Goal: Transaction & Acquisition: Purchase product/service

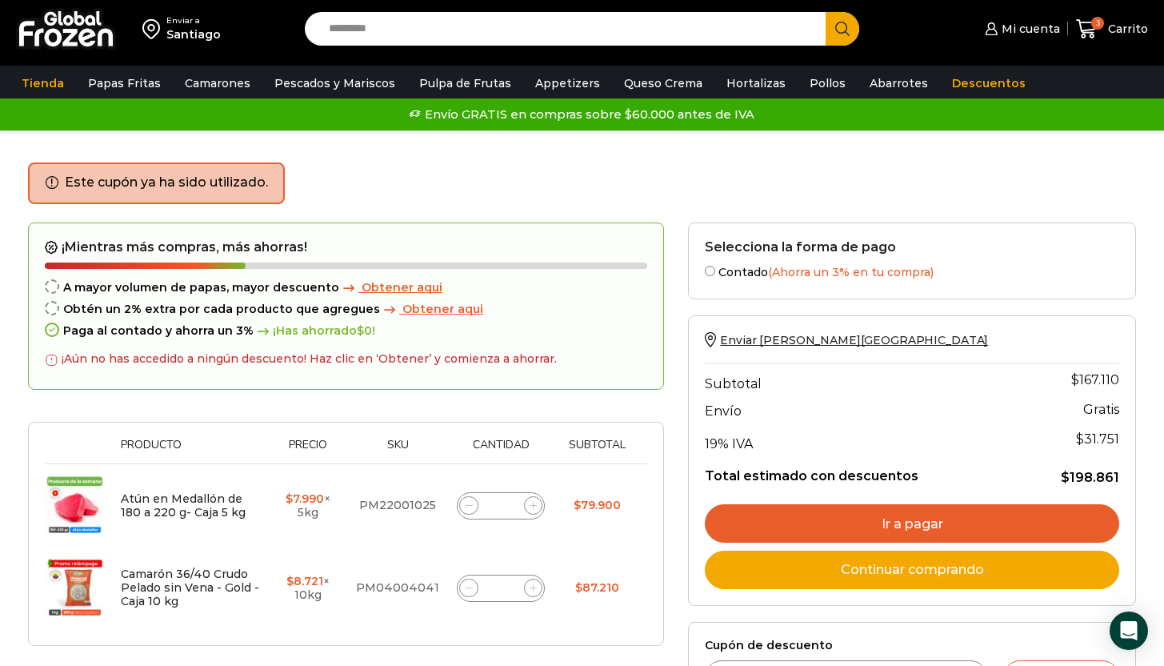
click at [617, 190] on div "Este cupón ya ha sido utilizado." at bounding box center [582, 192] width 1108 height 60
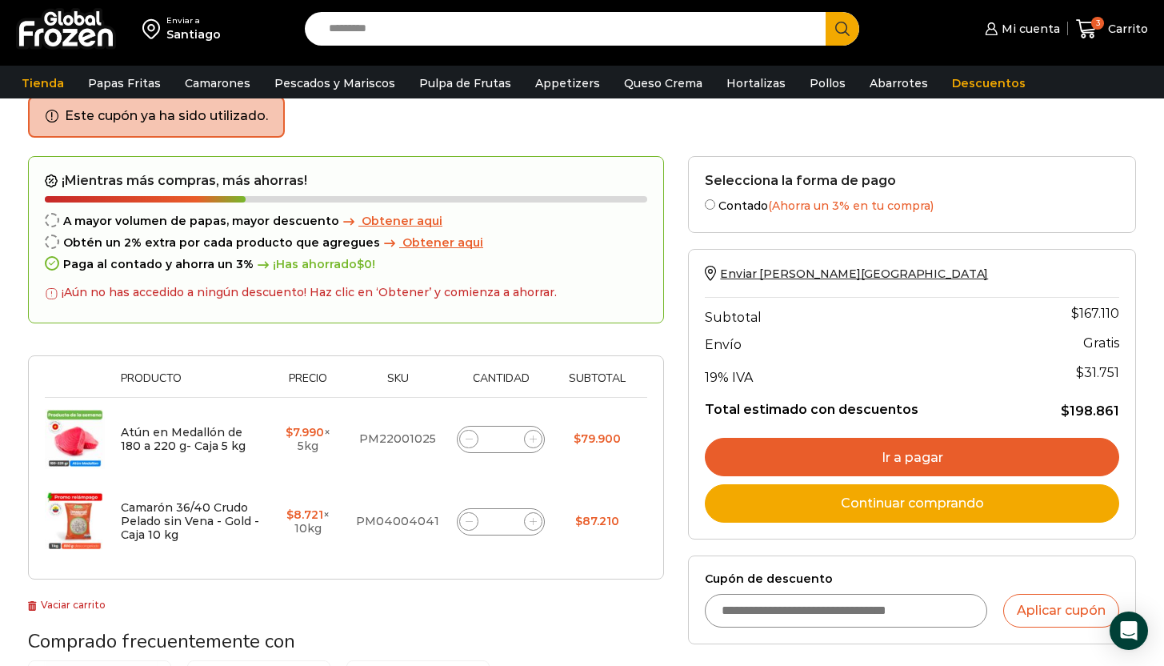
scroll to position [137, 0]
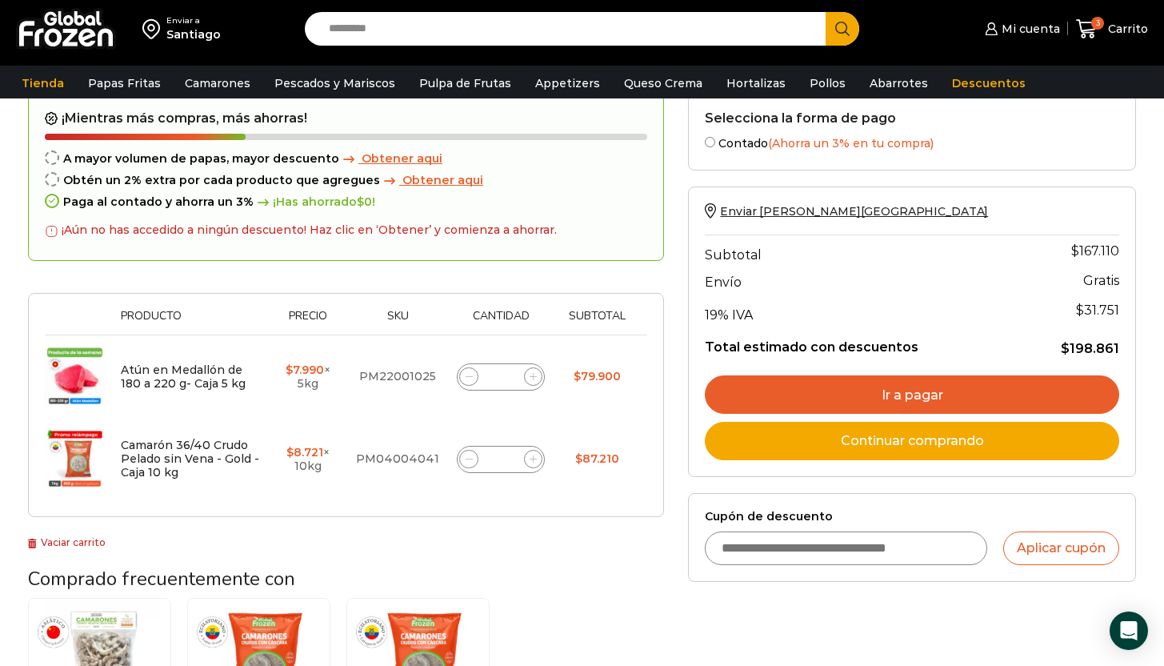
click at [824, 551] on input "Cupón de descuento" at bounding box center [846, 548] width 282 height 34
type input "******"
click at [1032, 534] on button "Aplicar cupón" at bounding box center [1062, 548] width 116 height 34
type button "Aplicar cupón"
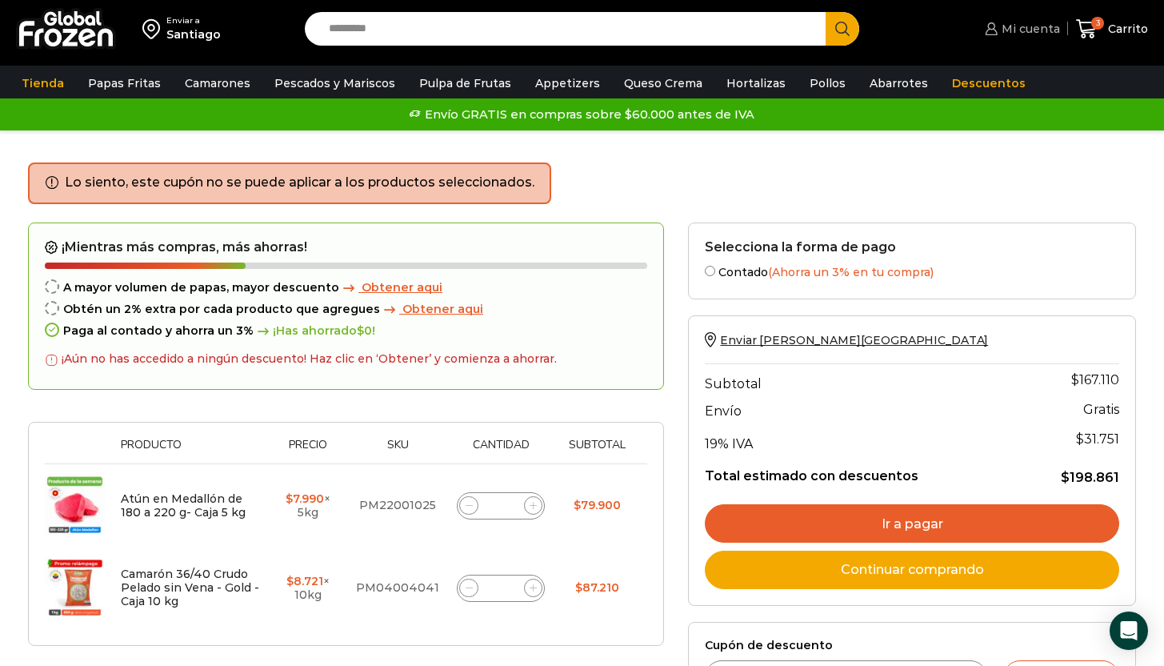
click at [1001, 30] on span "Mi cuenta" at bounding box center [1029, 29] width 62 height 16
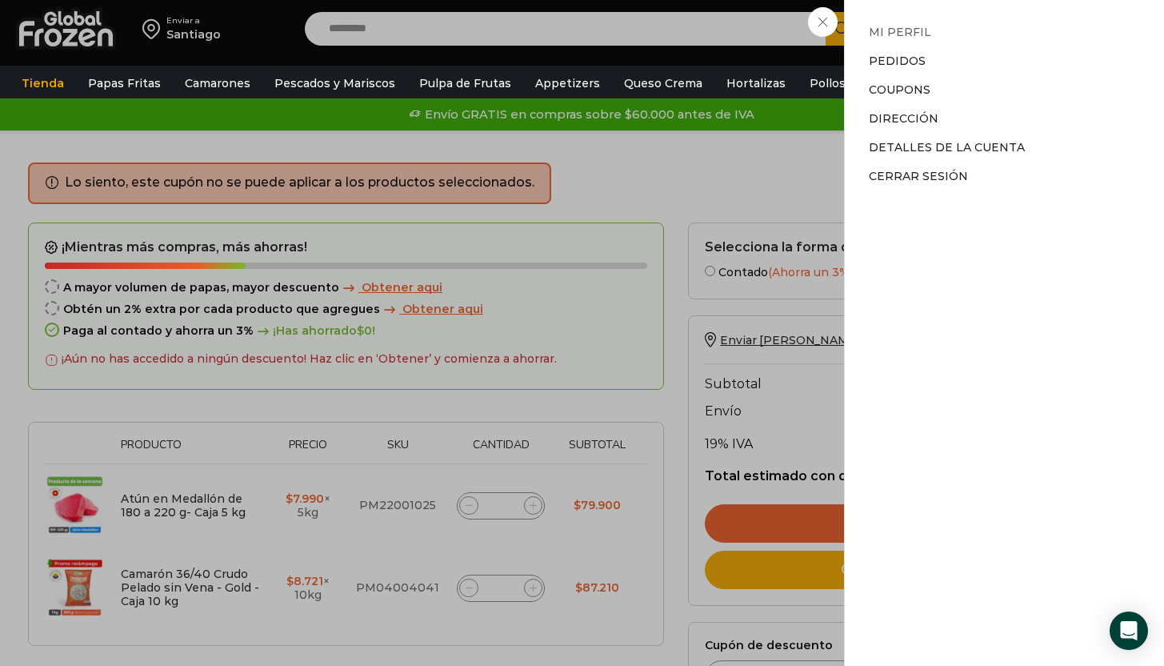
click at [910, 36] on link "Mi perfil" at bounding box center [900, 32] width 62 height 14
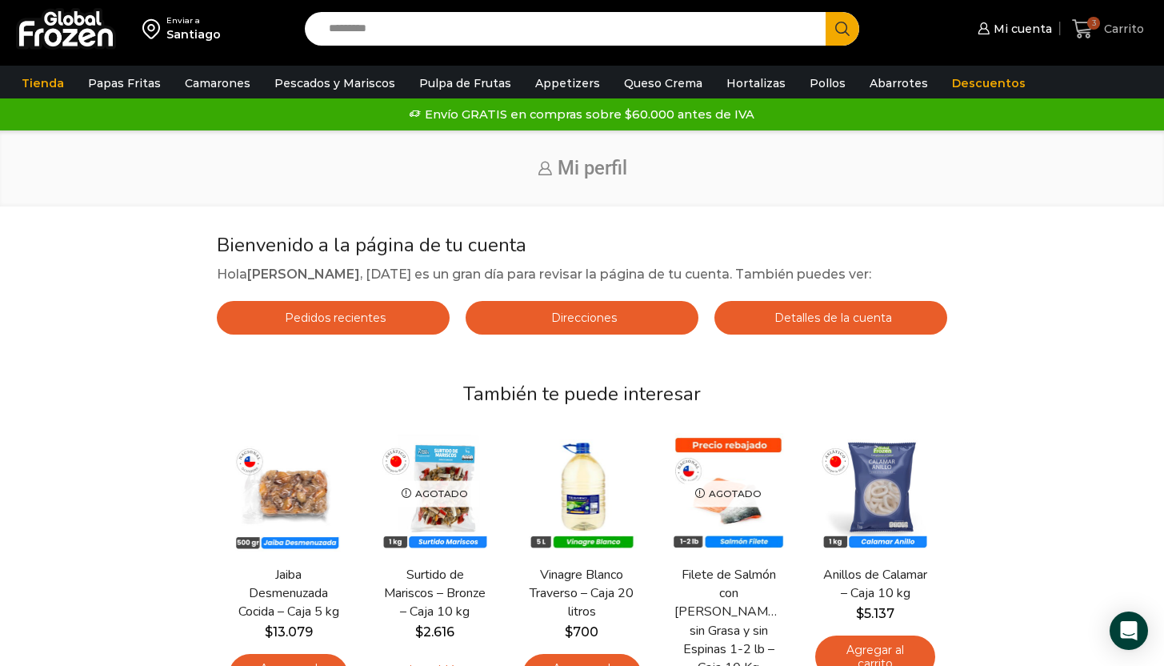
click at [1092, 26] on span "3" at bounding box center [1094, 23] width 13 height 13
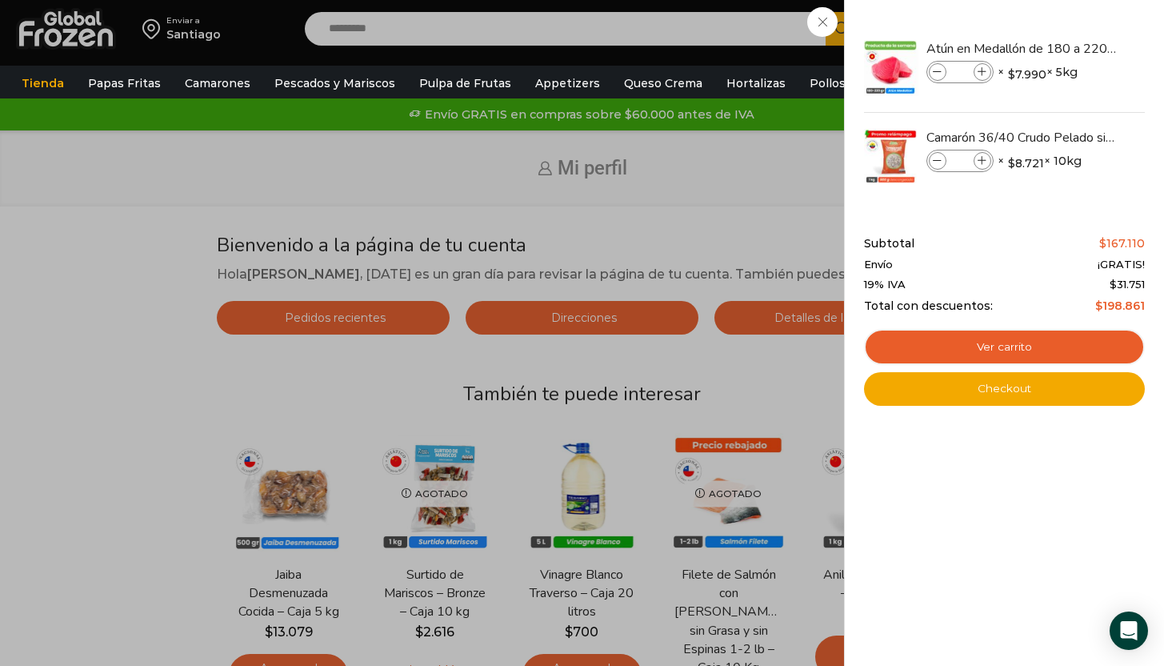
click at [1068, 48] on div "3 Carrito 3 3 Shopping Cart * $" at bounding box center [1108, 29] width 80 height 38
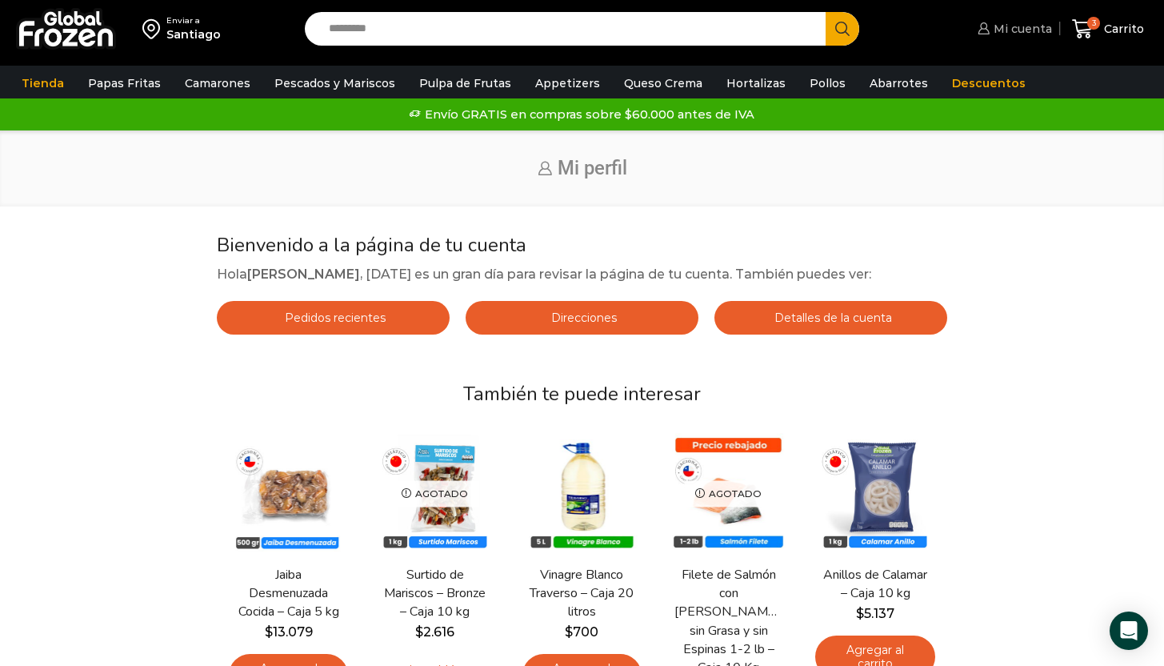
click at [1028, 31] on span "Mi cuenta" at bounding box center [1021, 29] width 62 height 16
click at [1041, 30] on span "Mi cuenta" at bounding box center [1021, 29] width 62 height 16
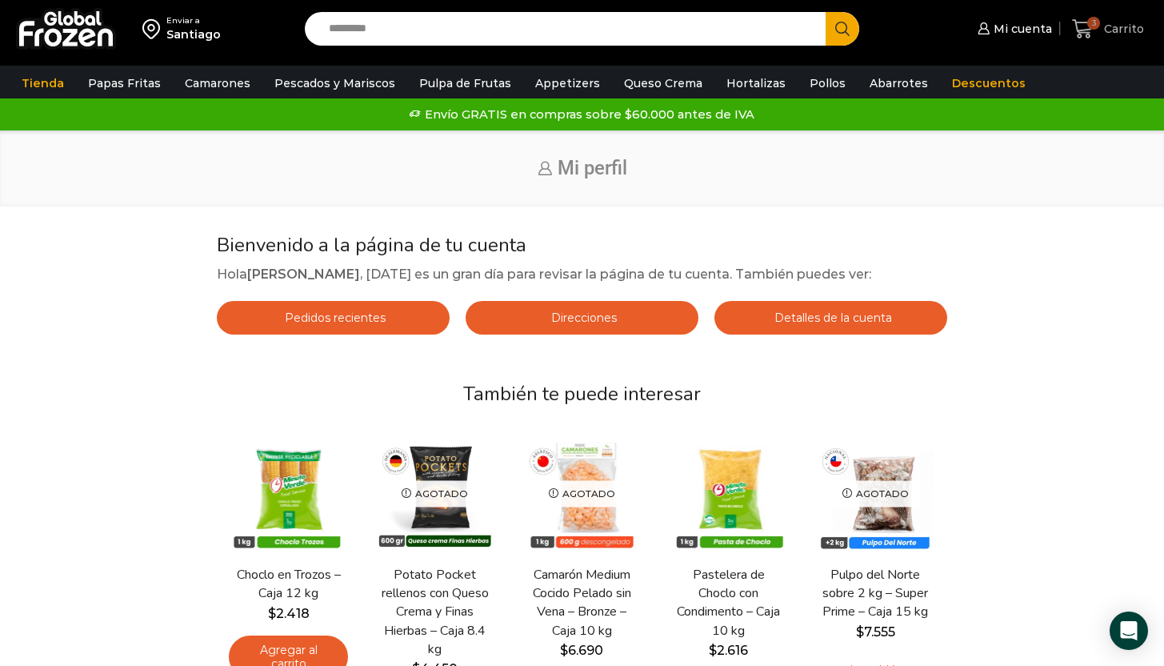
click at [1120, 31] on span "Carrito" at bounding box center [1122, 29] width 44 height 16
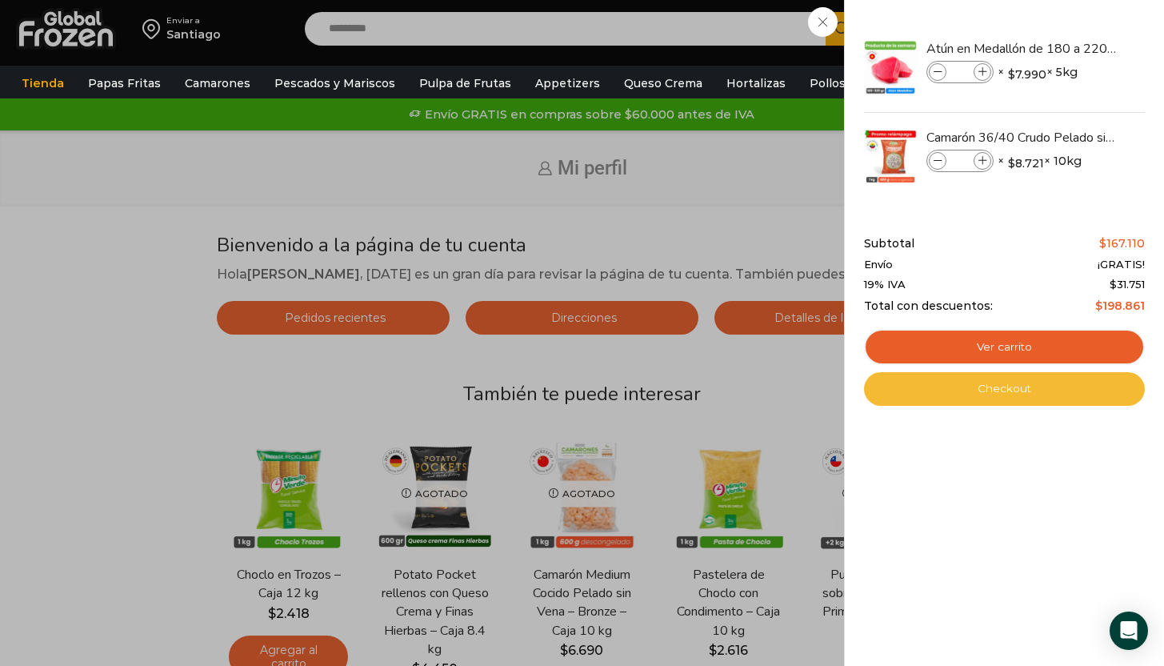
click at [1021, 382] on link "Checkout" at bounding box center [1004, 389] width 281 height 34
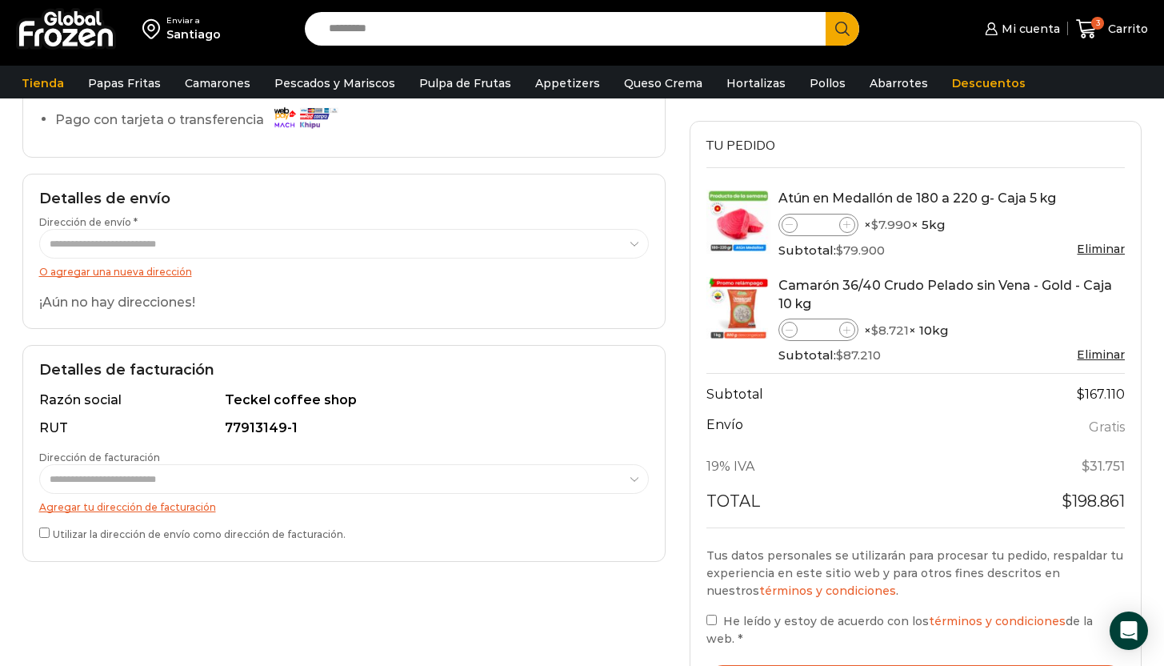
scroll to position [161, 0]
click at [408, 311] on div "¡Aún no hay direcciones!" at bounding box center [344, 304] width 610 height 18
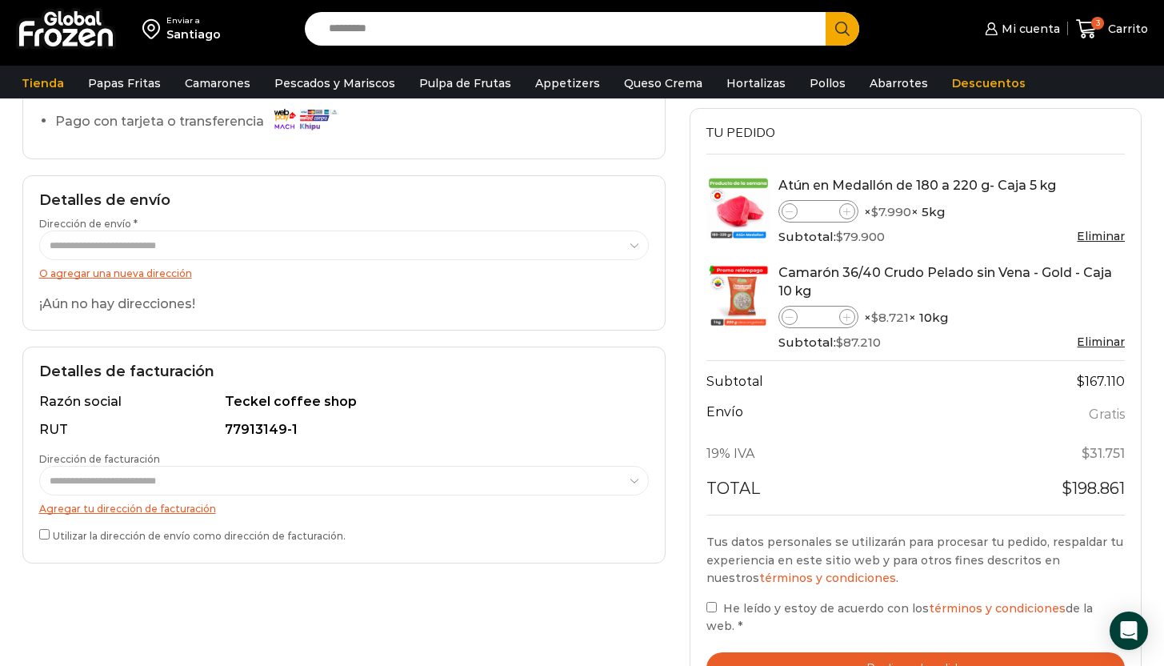
click at [167, 273] on link "O agregar una nueva dirección" at bounding box center [115, 273] width 153 height 12
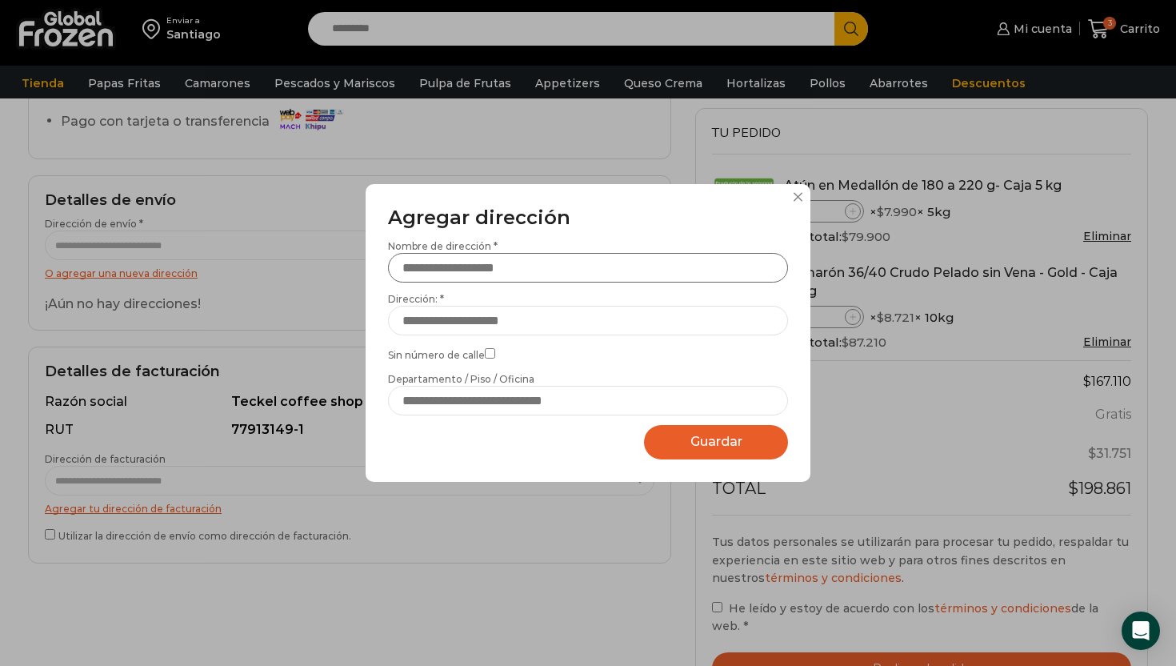
click at [606, 275] on input "Nombre de dirección *" at bounding box center [588, 268] width 400 height 30
type input "*"
type input "**********"
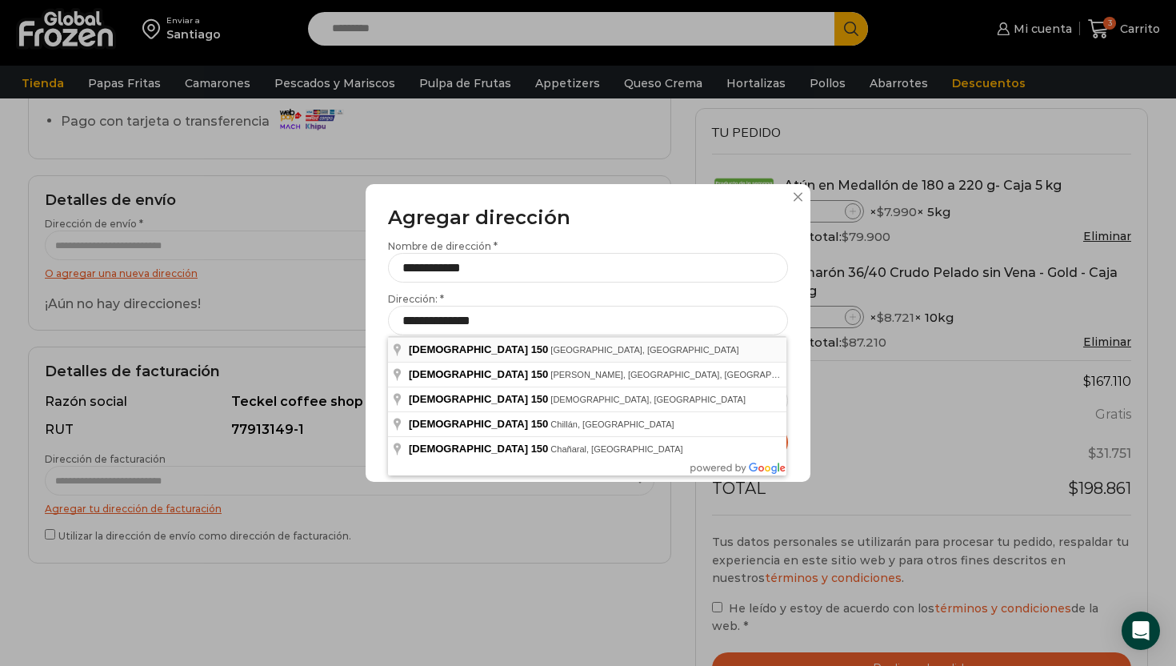
type input "**********"
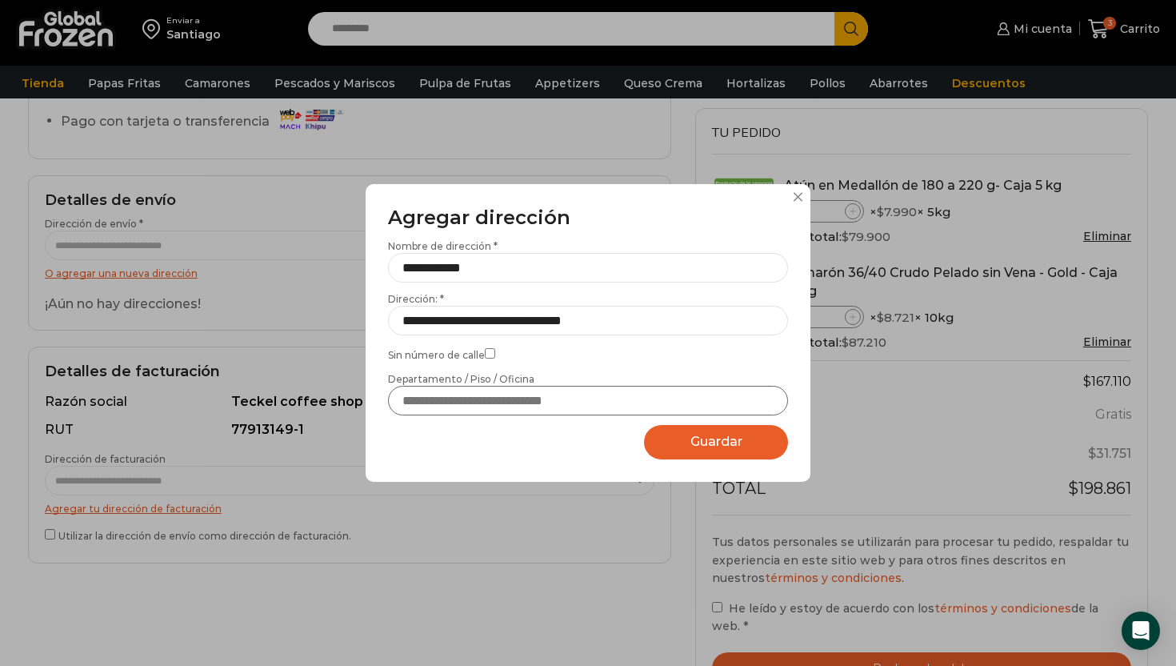
click at [518, 395] on input "Departamento / Piso / Oficina" at bounding box center [588, 401] width 400 height 30
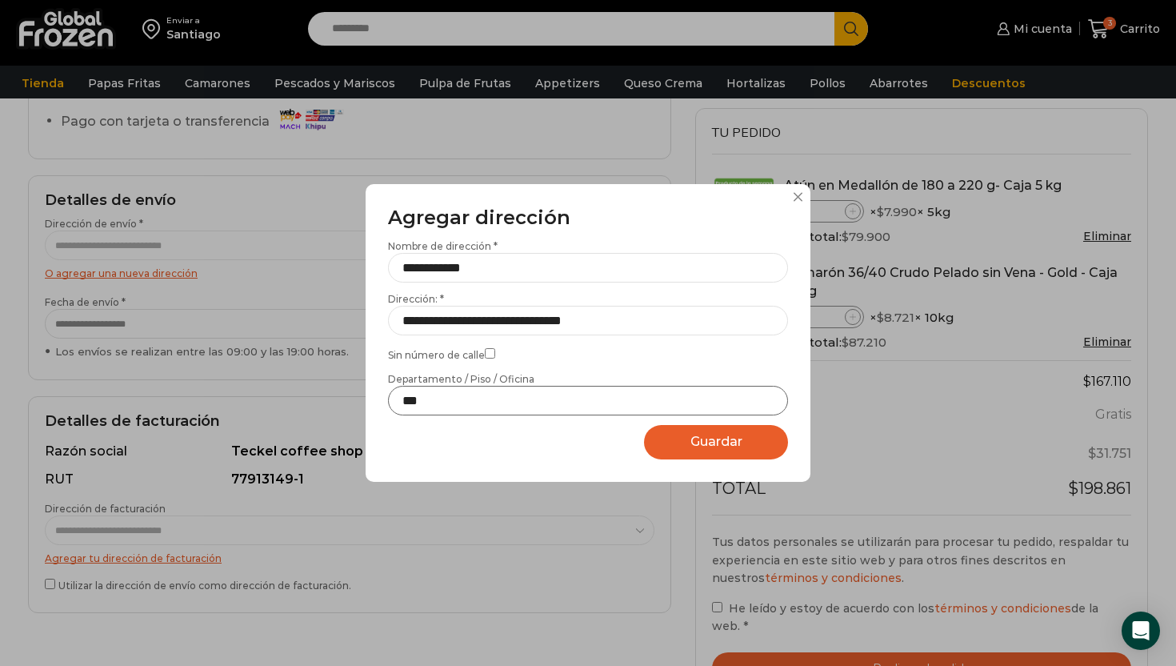
type input "***"
click at [715, 443] on span "Guardar" at bounding box center [717, 441] width 52 height 15
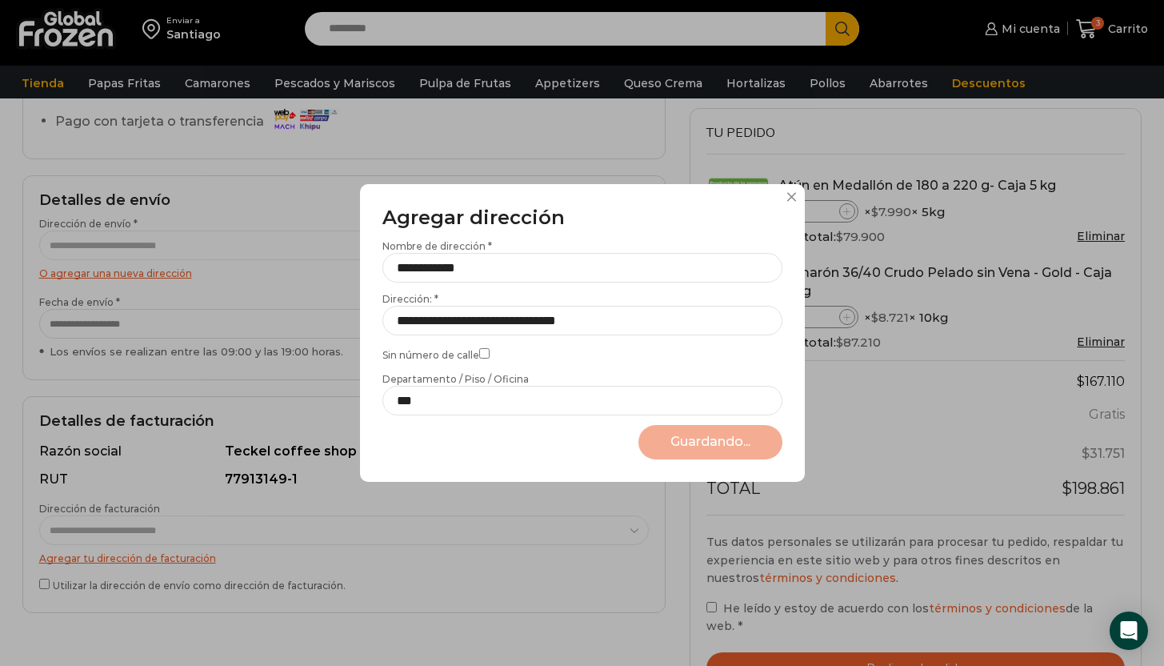
select select "*******"
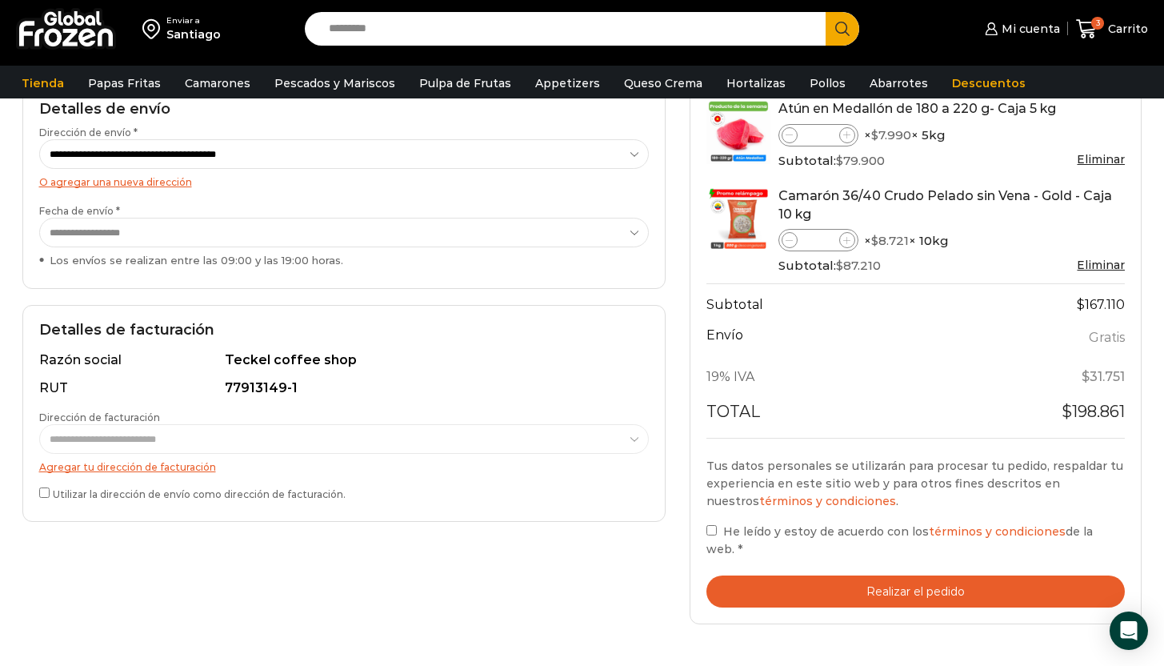
scroll to position [253, 0]
click at [165, 470] on link "Agregar tu dirección de facturación" at bounding box center [127, 466] width 177 height 12
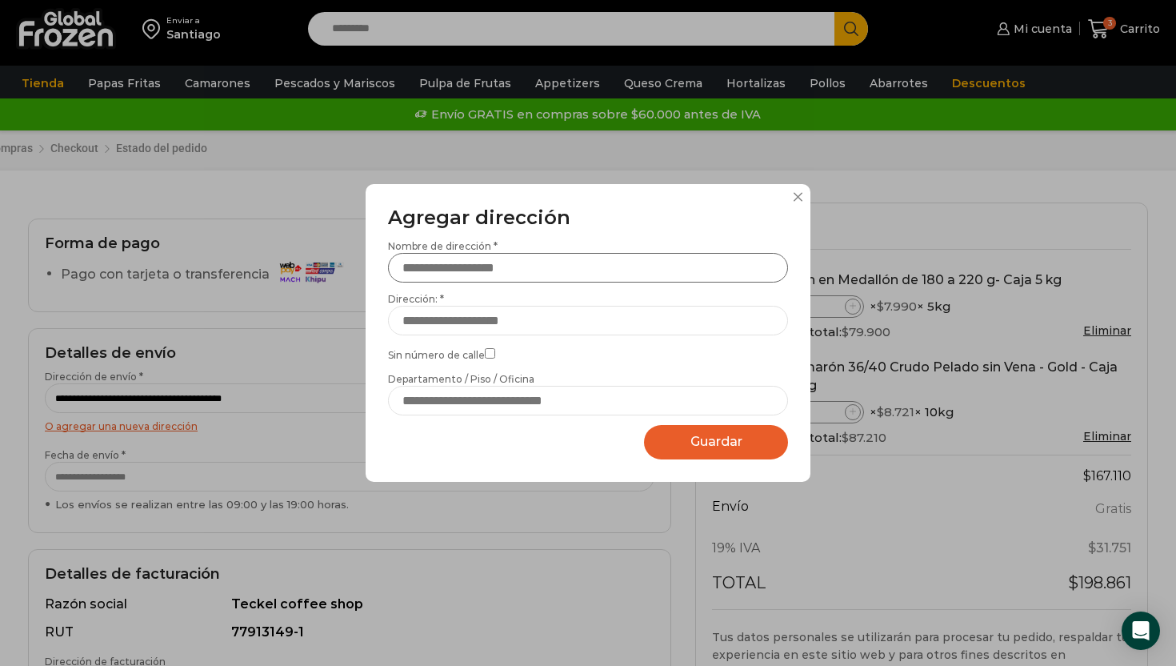
click at [529, 276] on input "Nombre de dirección *" at bounding box center [588, 268] width 400 height 30
type input "*"
type input "*********"
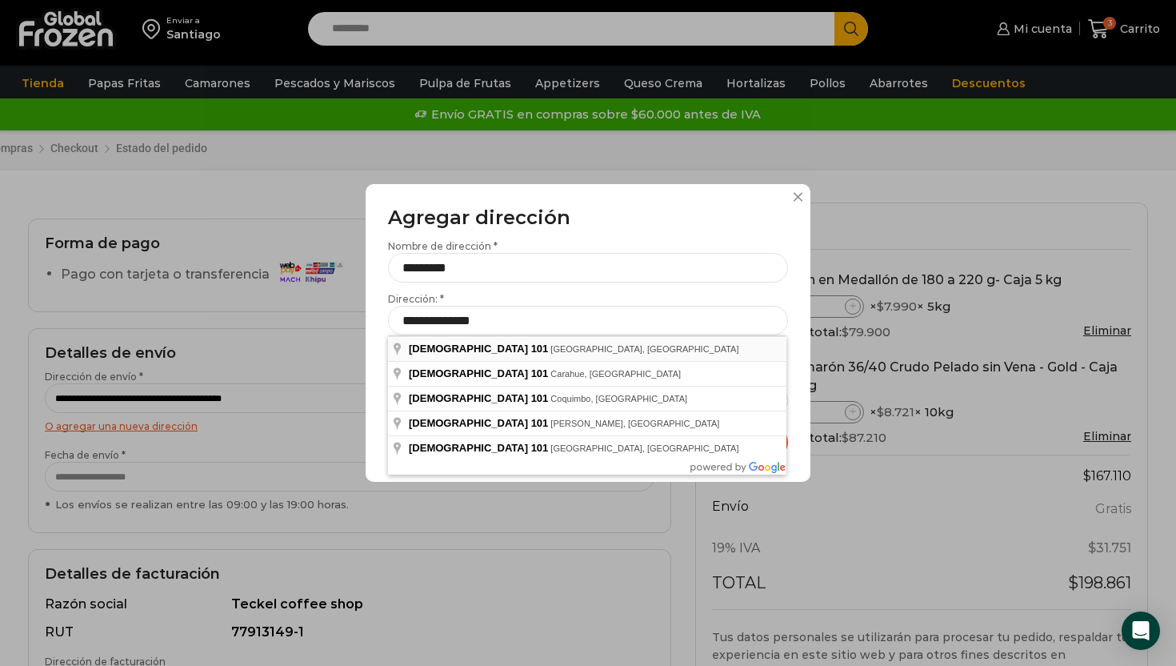
type input "**********"
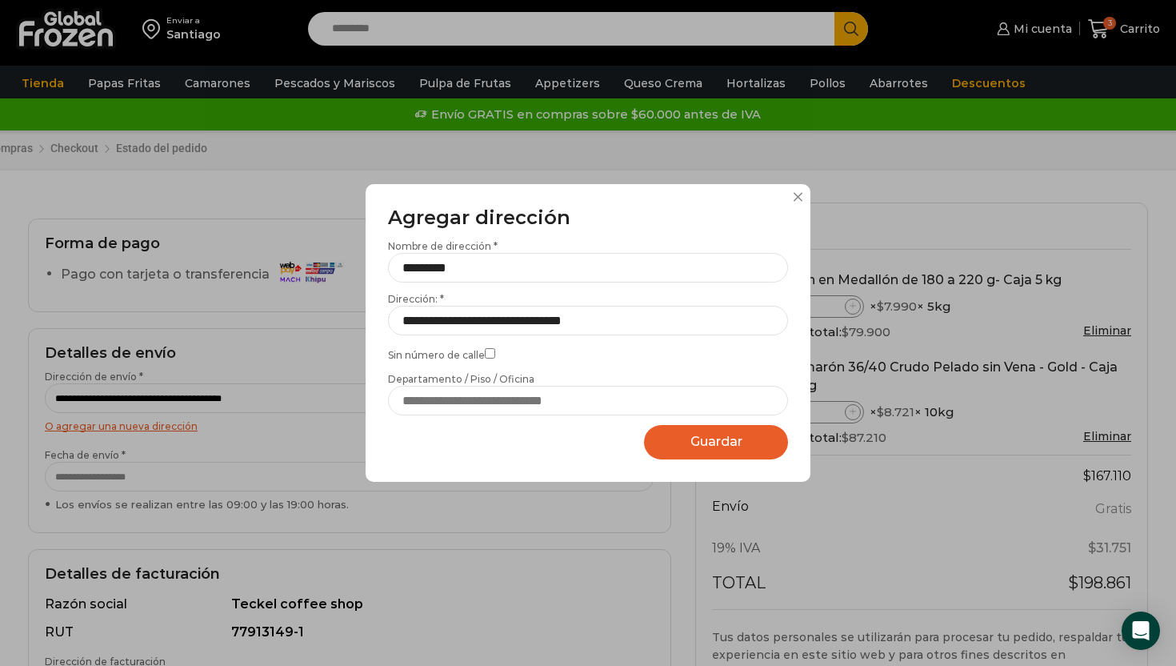
click at [748, 450] on button "Guardar Guardando..." at bounding box center [716, 442] width 144 height 34
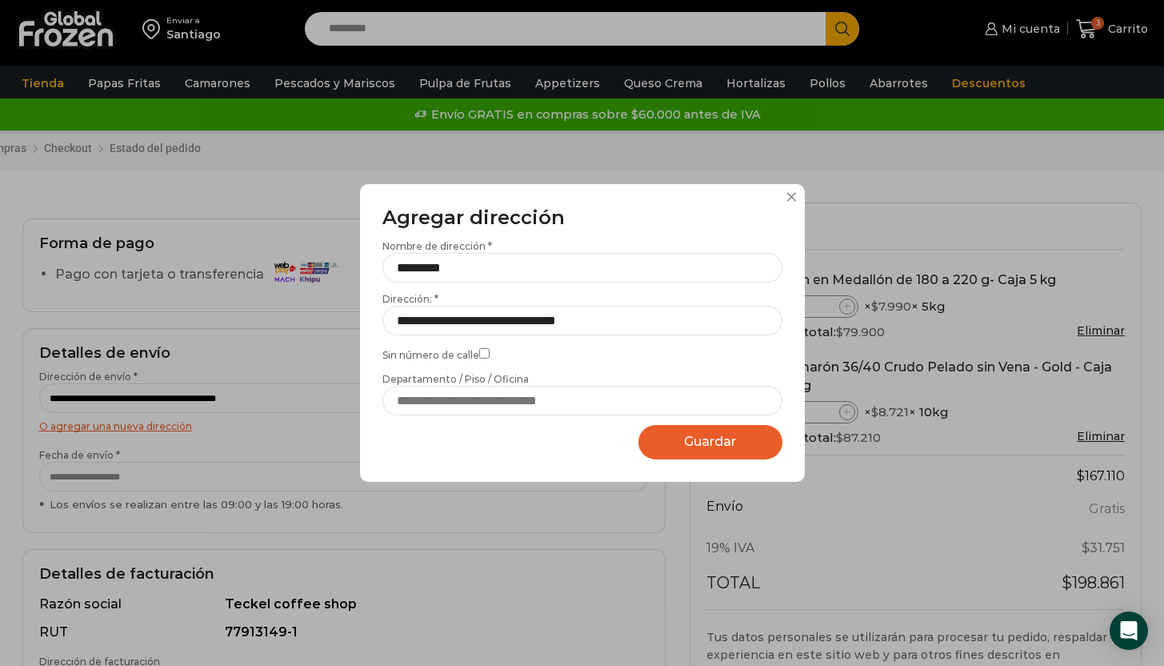
select select "*******"
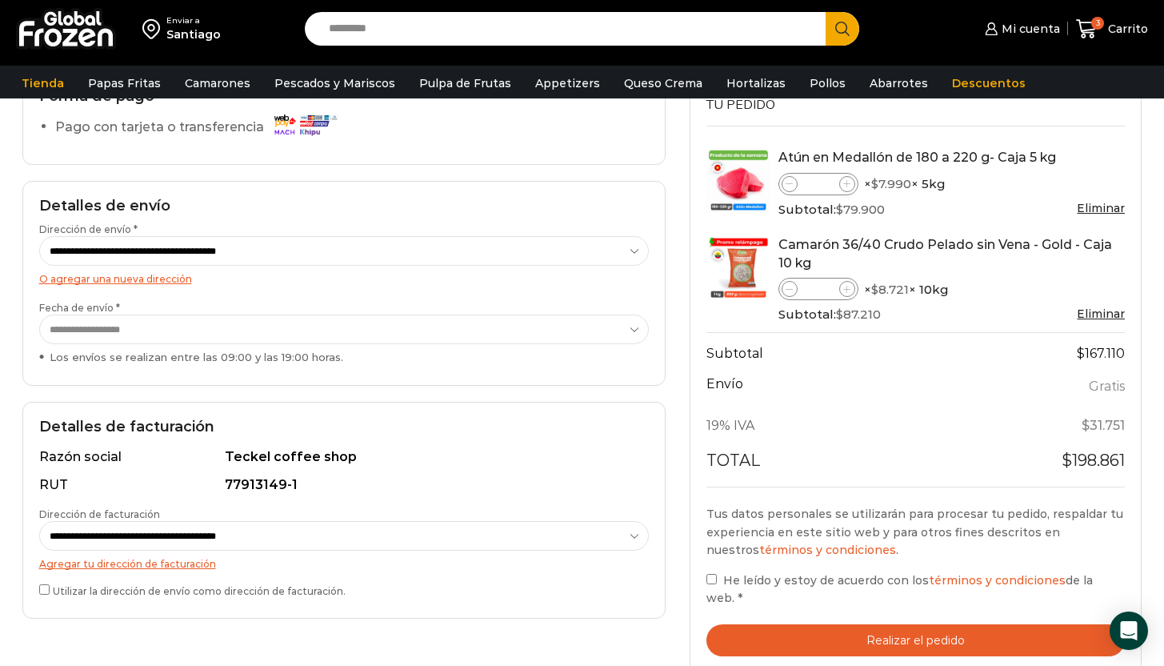
scroll to position [123, 0]
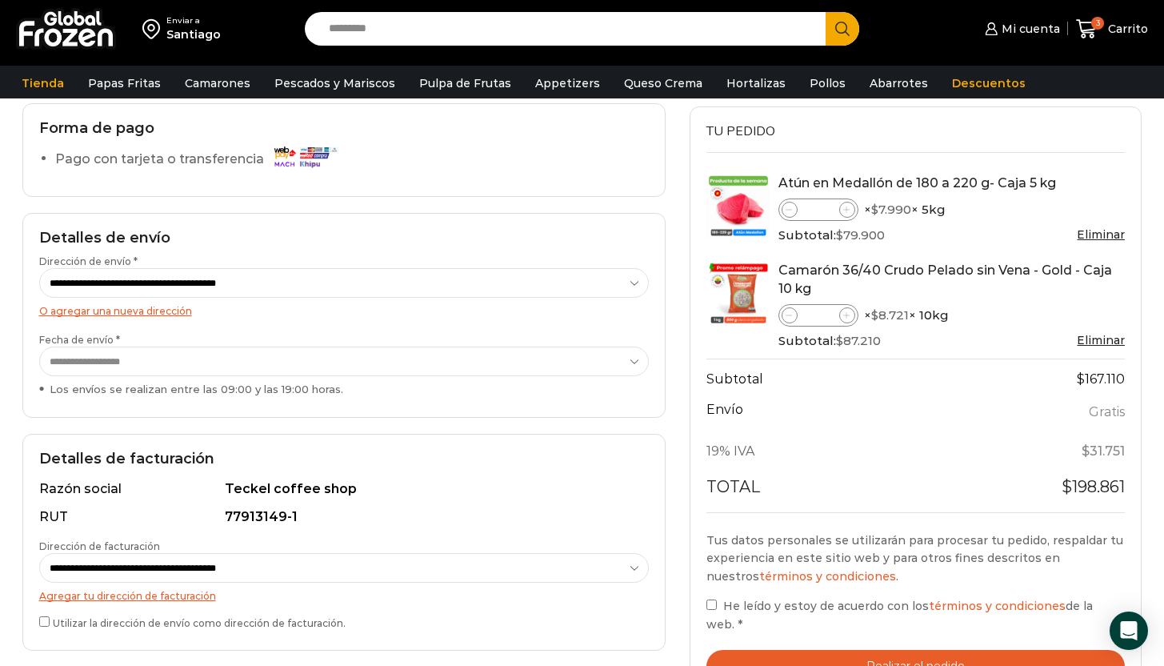
click at [324, 161] on img at bounding box center [305, 156] width 72 height 28
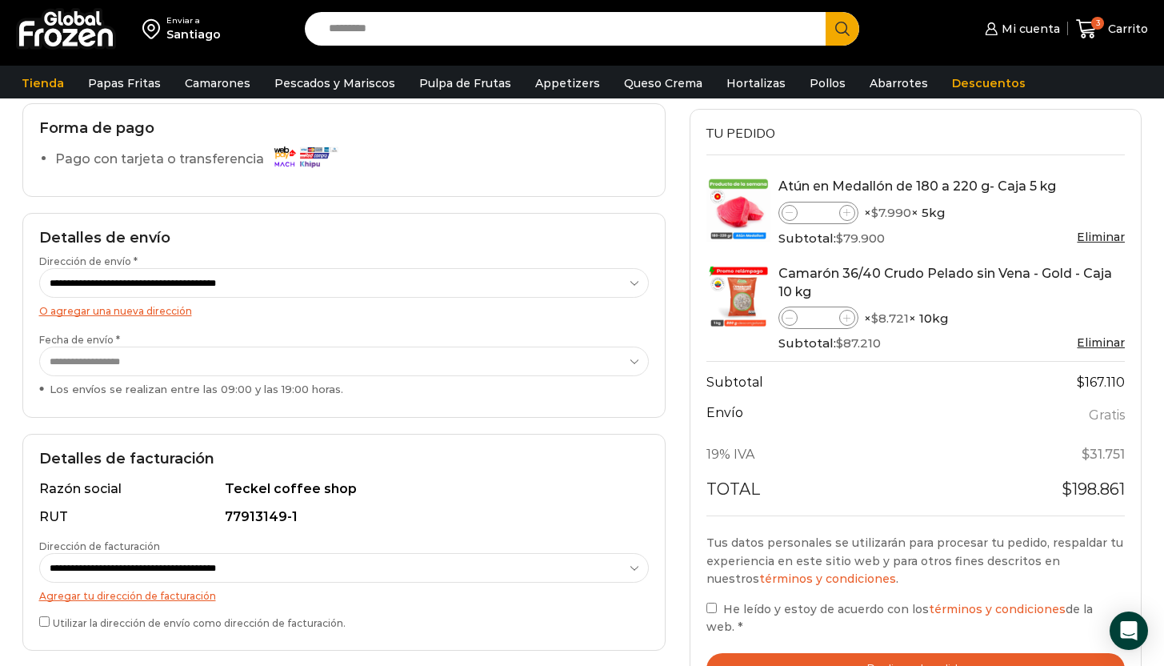
scroll to position [0, 0]
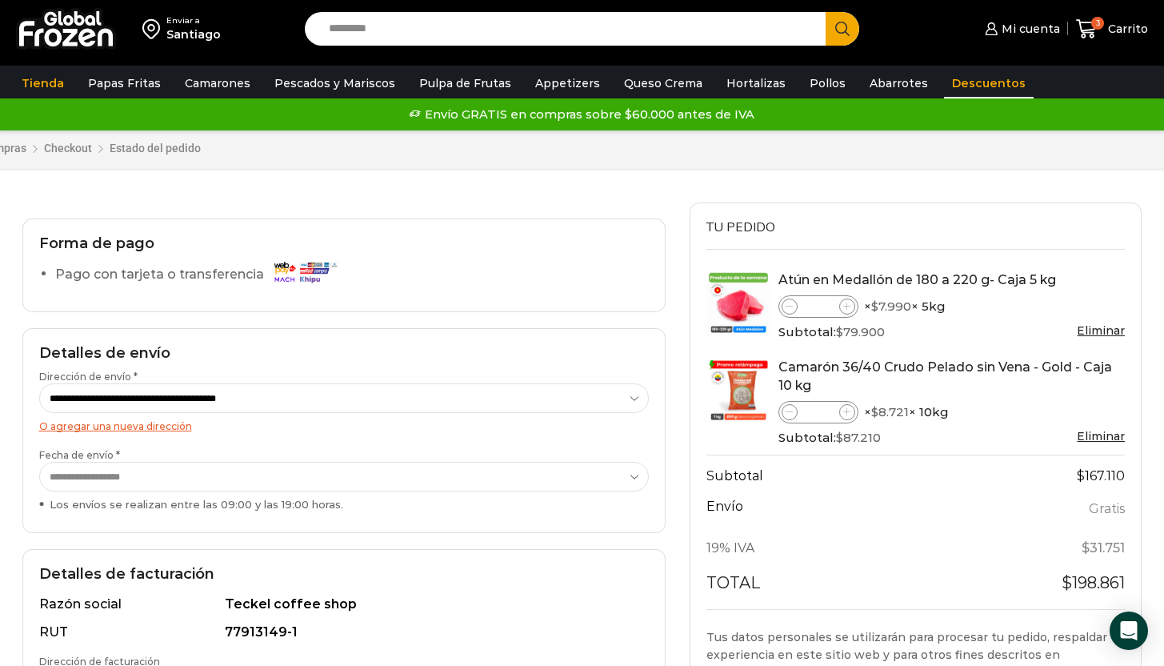
click at [988, 83] on link "Descuentos" at bounding box center [989, 83] width 90 height 30
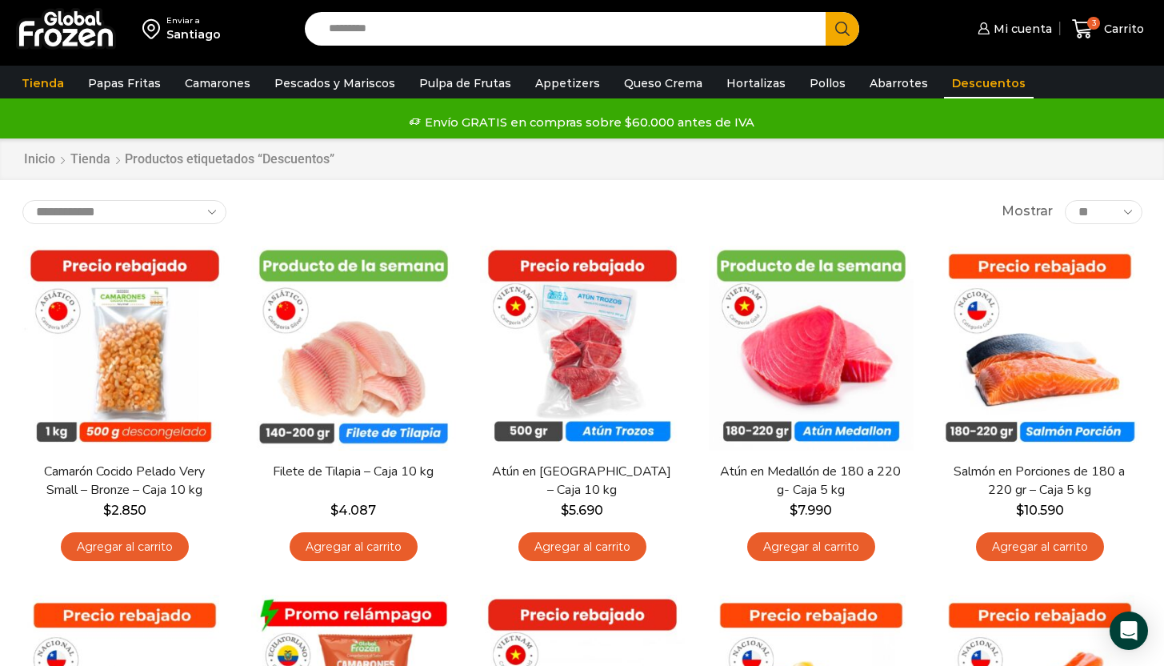
scroll to position [21, 0]
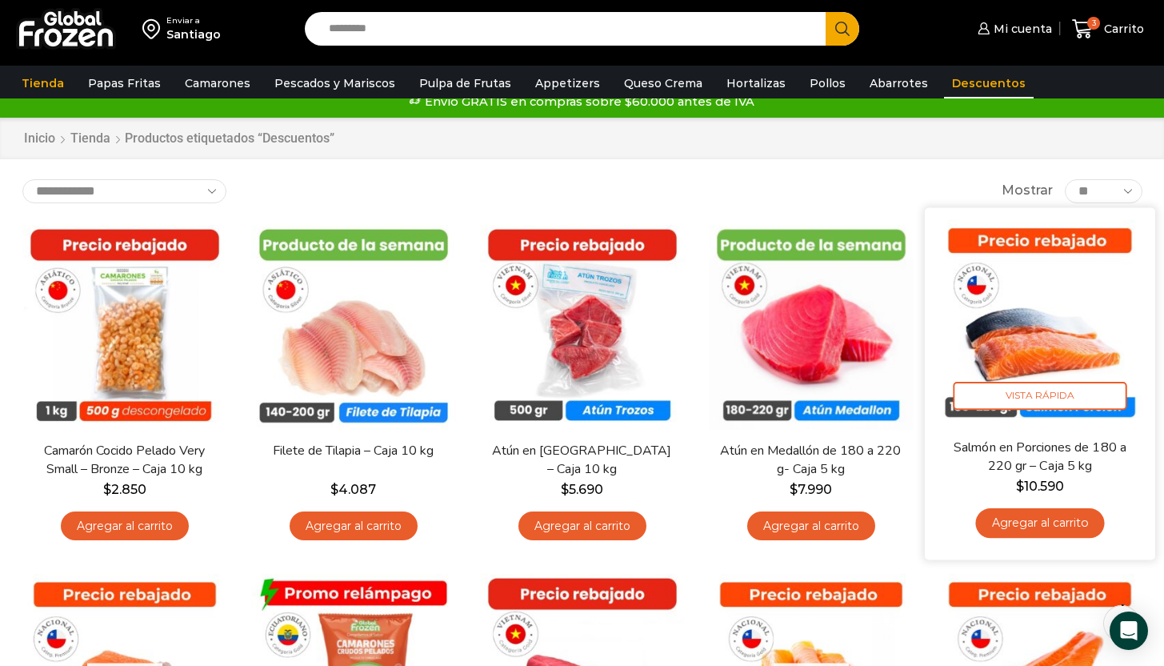
click at [1050, 335] on img at bounding box center [1040, 322] width 206 height 206
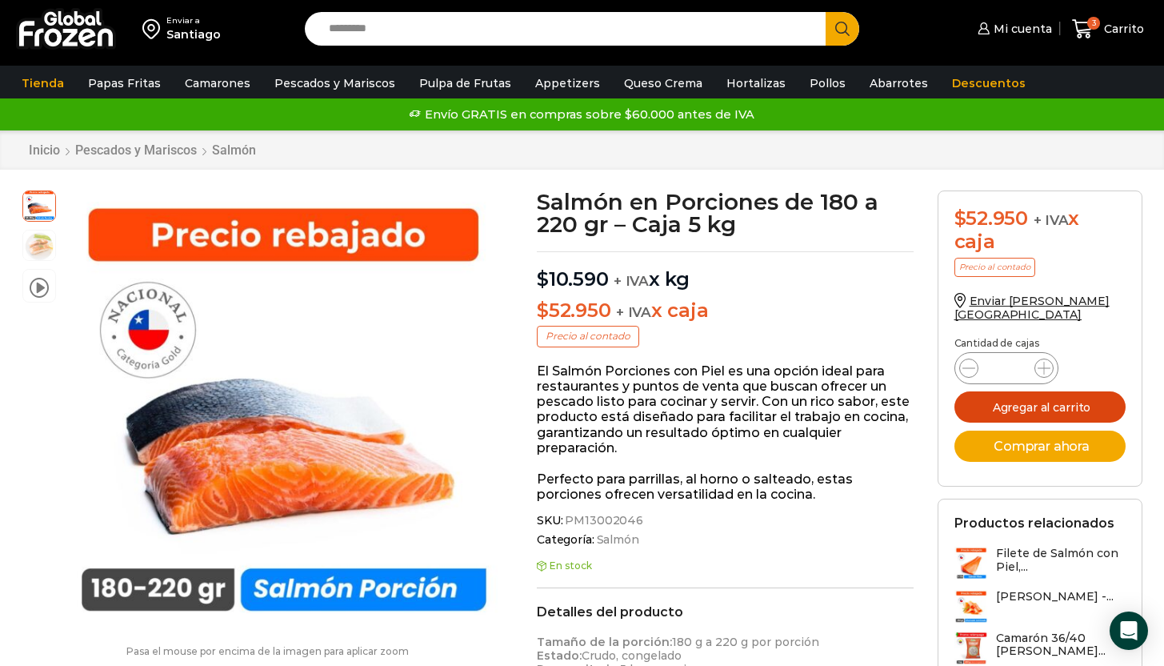
click at [1092, 392] on button "Agregar al carrito" at bounding box center [1040, 406] width 171 height 31
click at [980, 80] on link "Descuentos" at bounding box center [989, 83] width 90 height 30
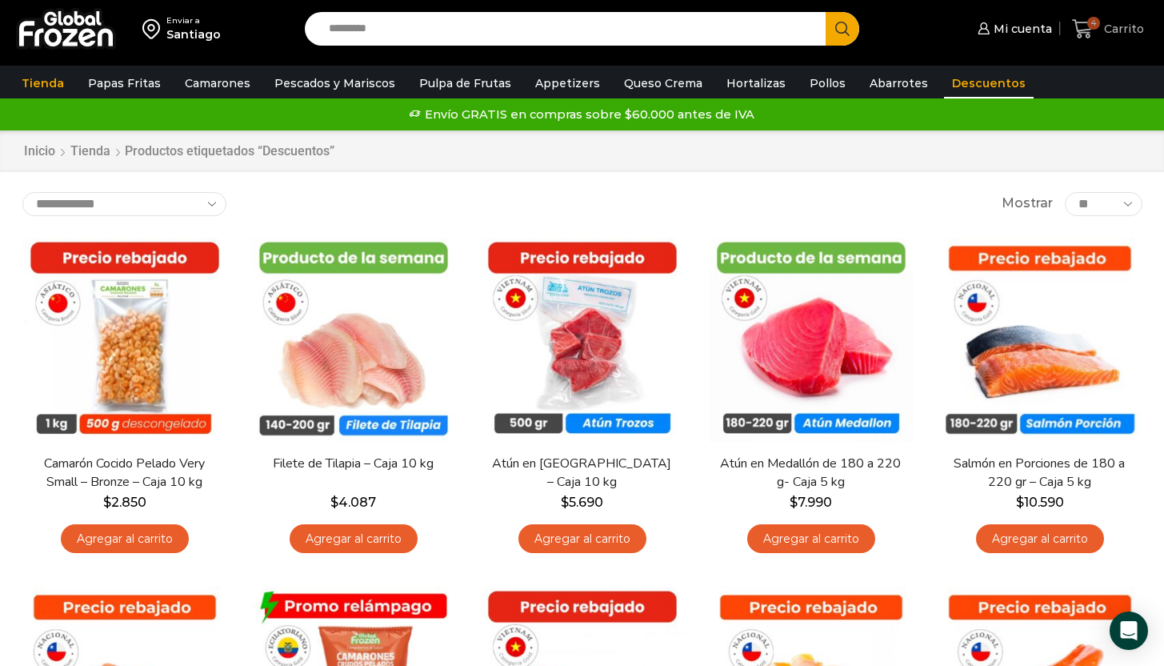
click at [1092, 26] on span "4" at bounding box center [1094, 23] width 13 height 13
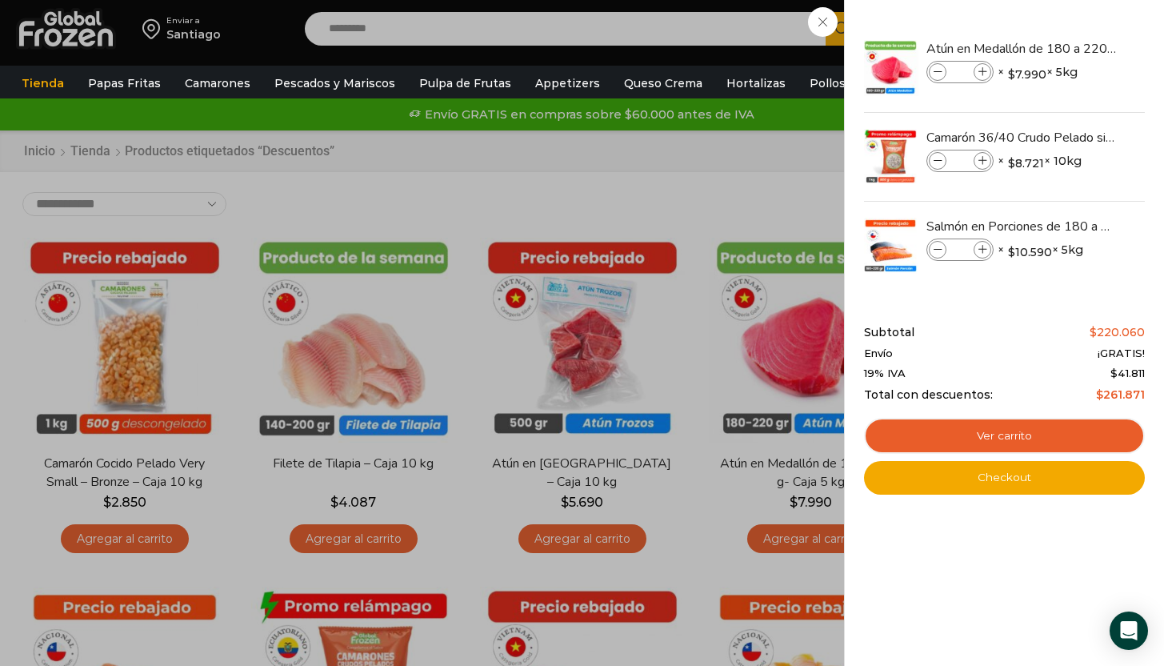
click at [968, 619] on div "4 Shopping Cart Atún en Medallón de 180 a 220 g- Caja 5 kg Atún en Medallón de …" at bounding box center [1004, 333] width 281 height 618
click at [1068, 48] on div "4 Carrito 4 4 Shopping Cart * $" at bounding box center [1108, 29] width 80 height 38
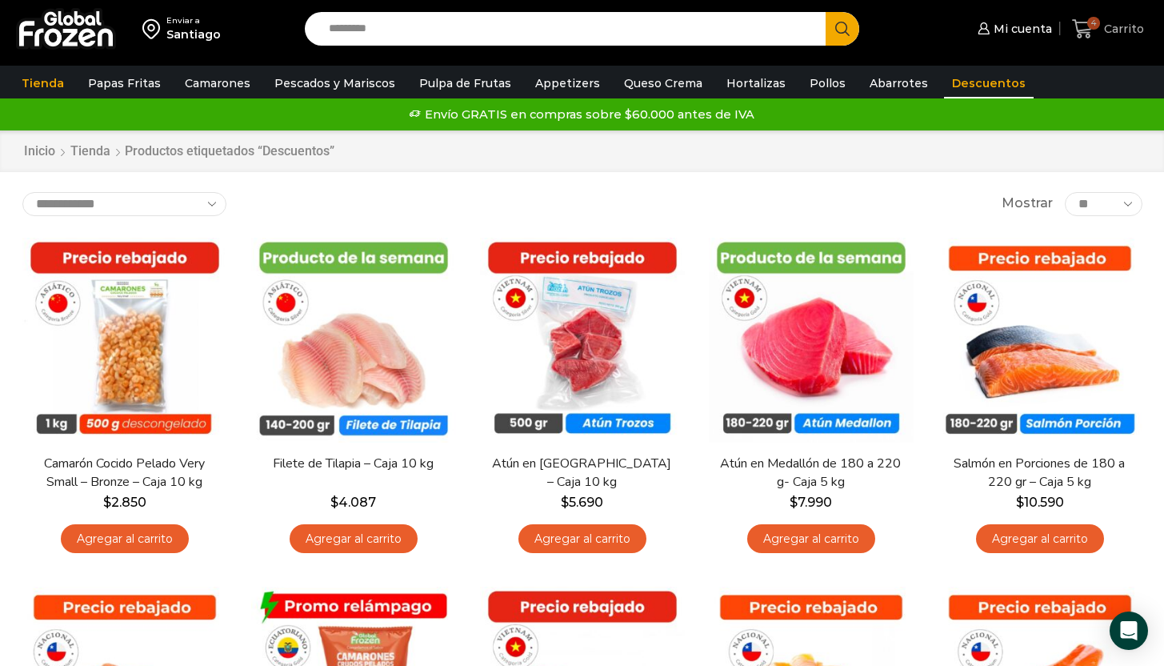
click at [1092, 28] on span "4" at bounding box center [1094, 23] width 13 height 13
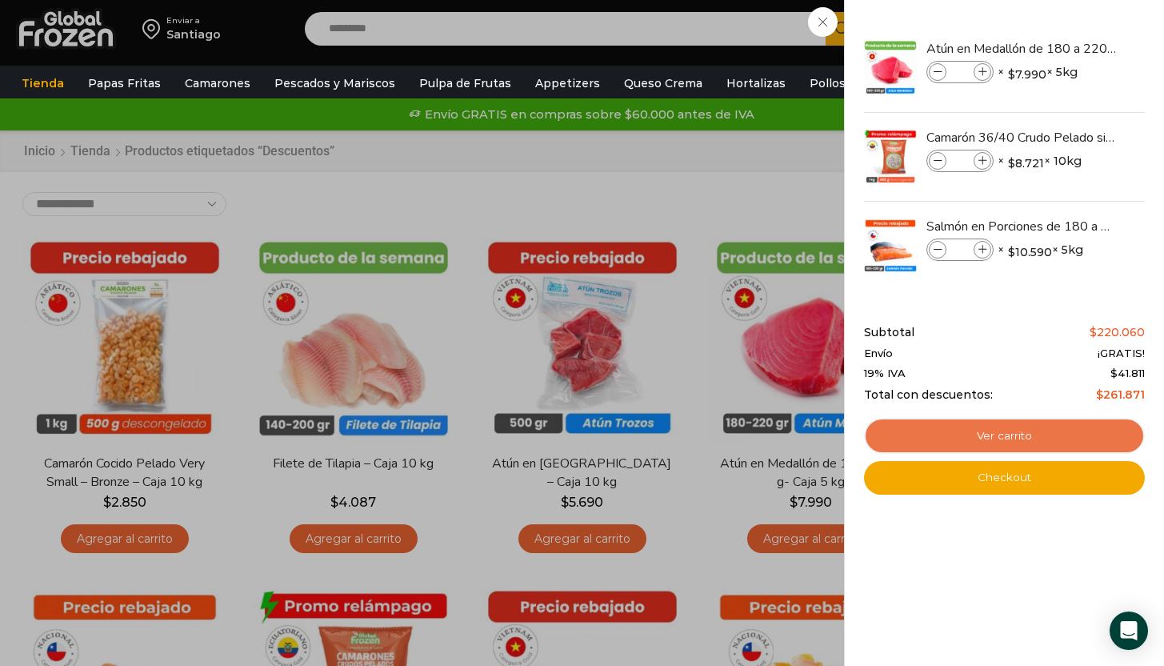
click at [1010, 442] on link "Ver carrito" at bounding box center [1004, 436] width 281 height 37
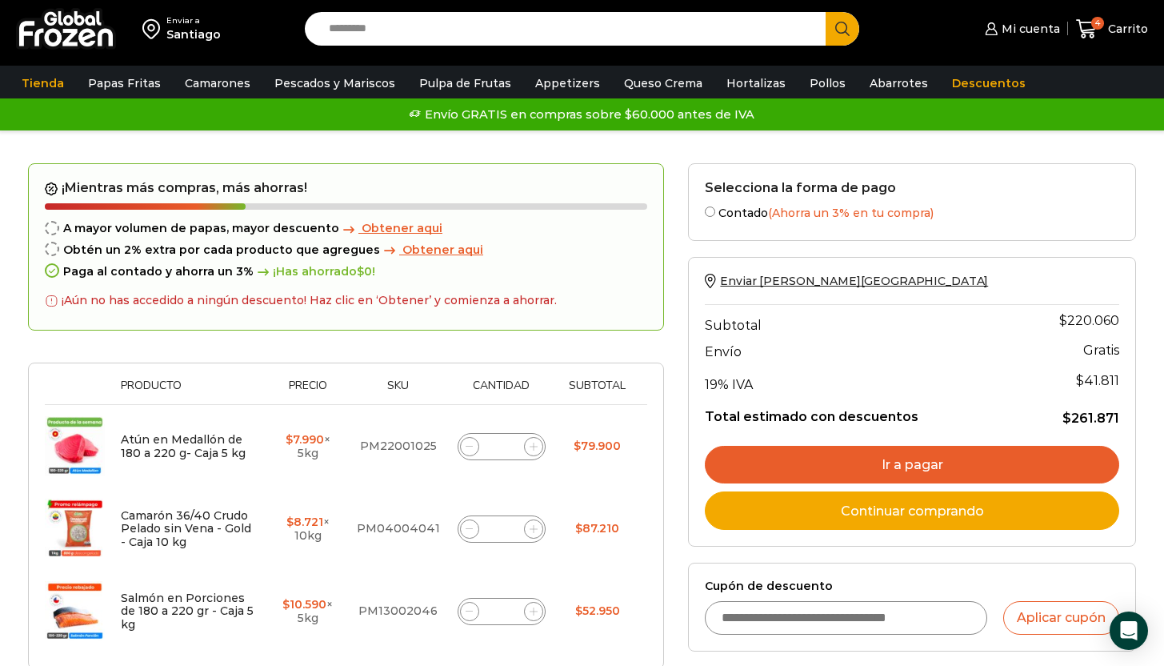
click at [442, 253] on span "Obtener aqui" at bounding box center [443, 250] width 81 height 14
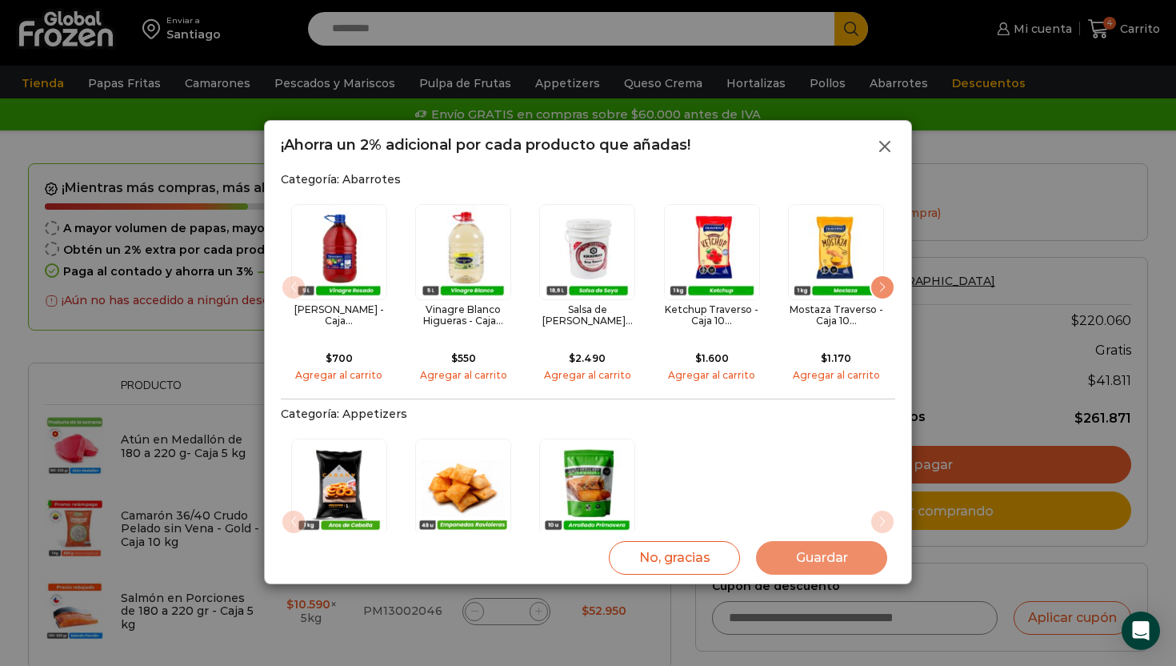
click at [888, 142] on icon at bounding box center [885, 146] width 19 height 19
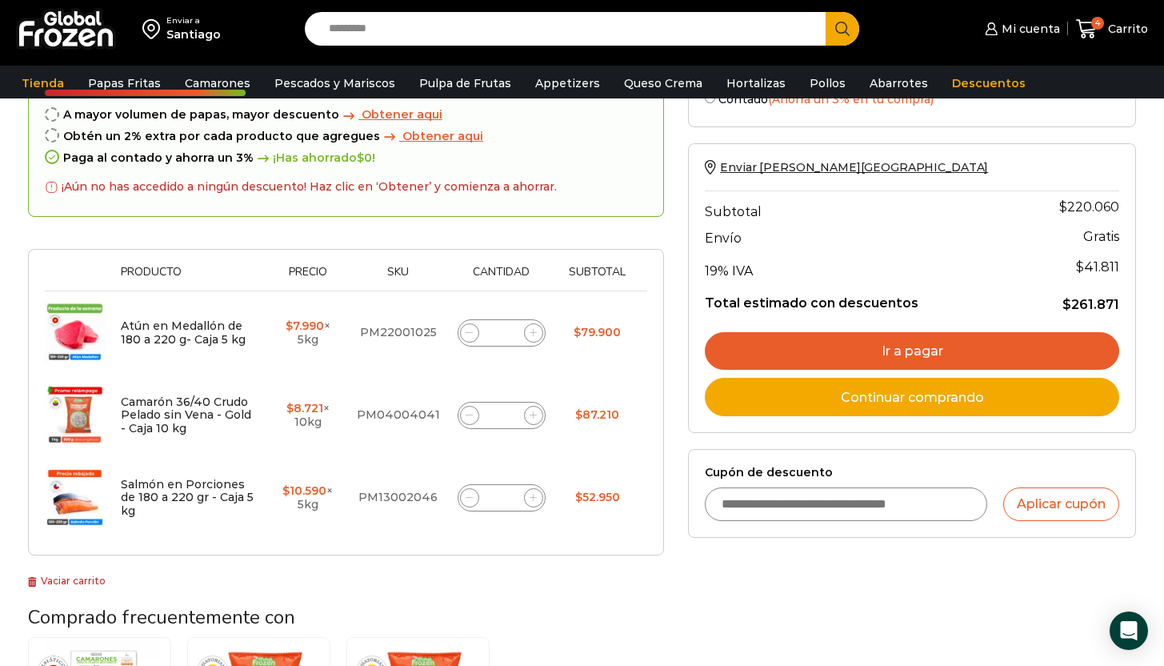
scroll to position [122, 0]
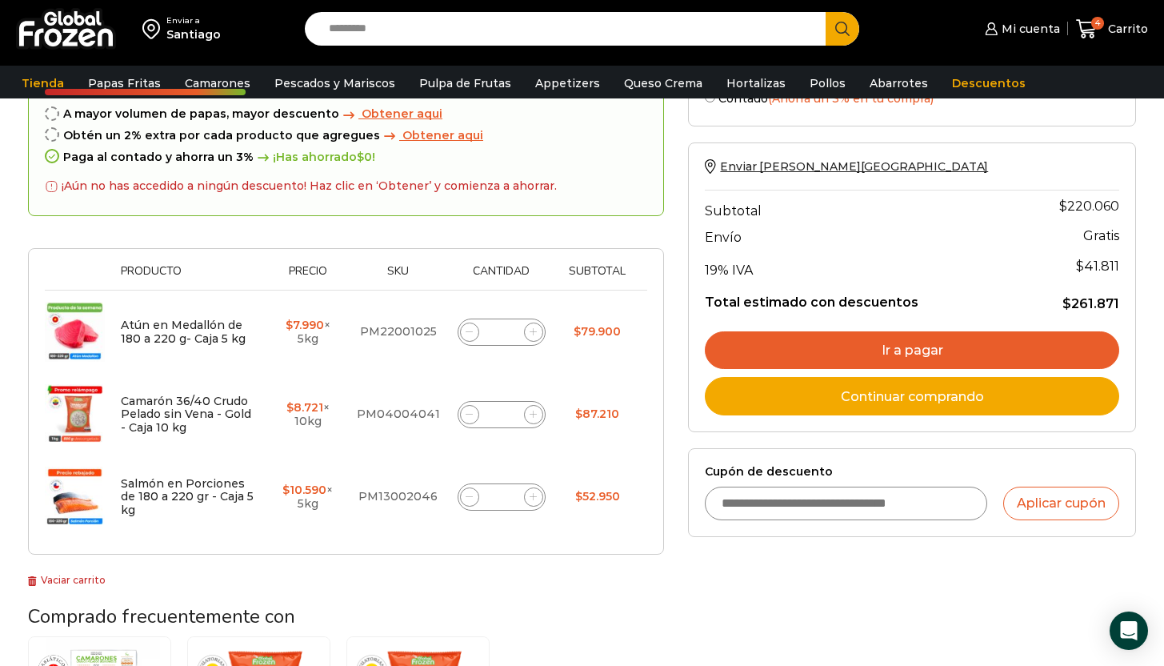
click at [467, 501] on span at bounding box center [469, 496] width 19 height 19
type input "*"
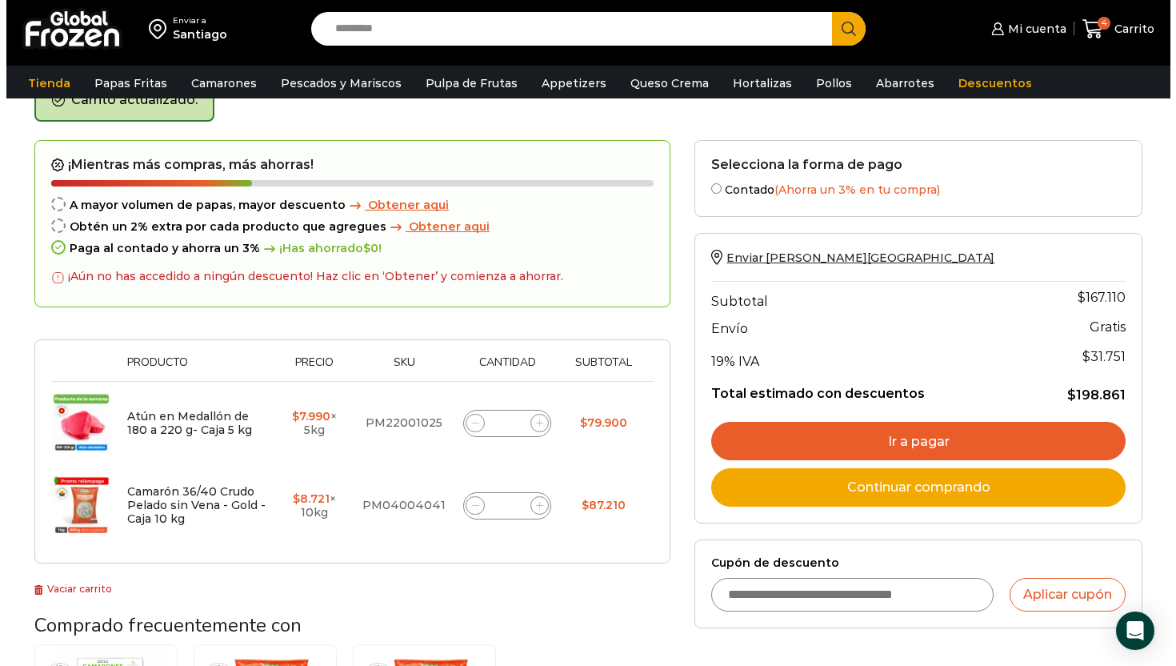
scroll to position [62, 0]
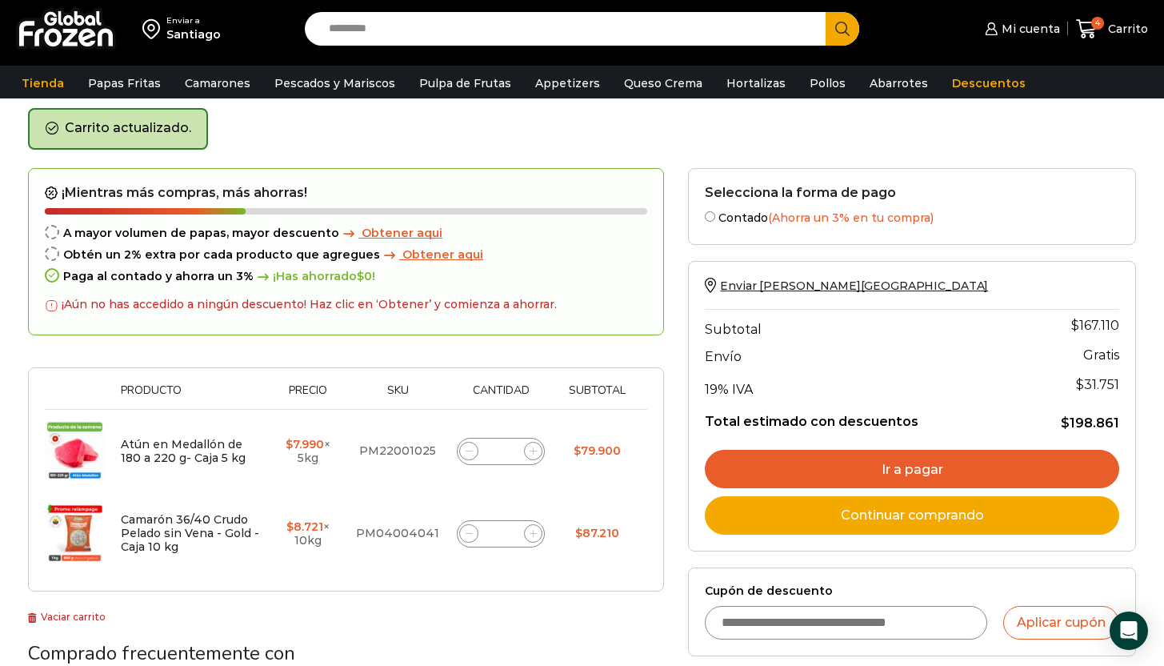
click at [427, 259] on span "Obtener aqui" at bounding box center [443, 254] width 81 height 14
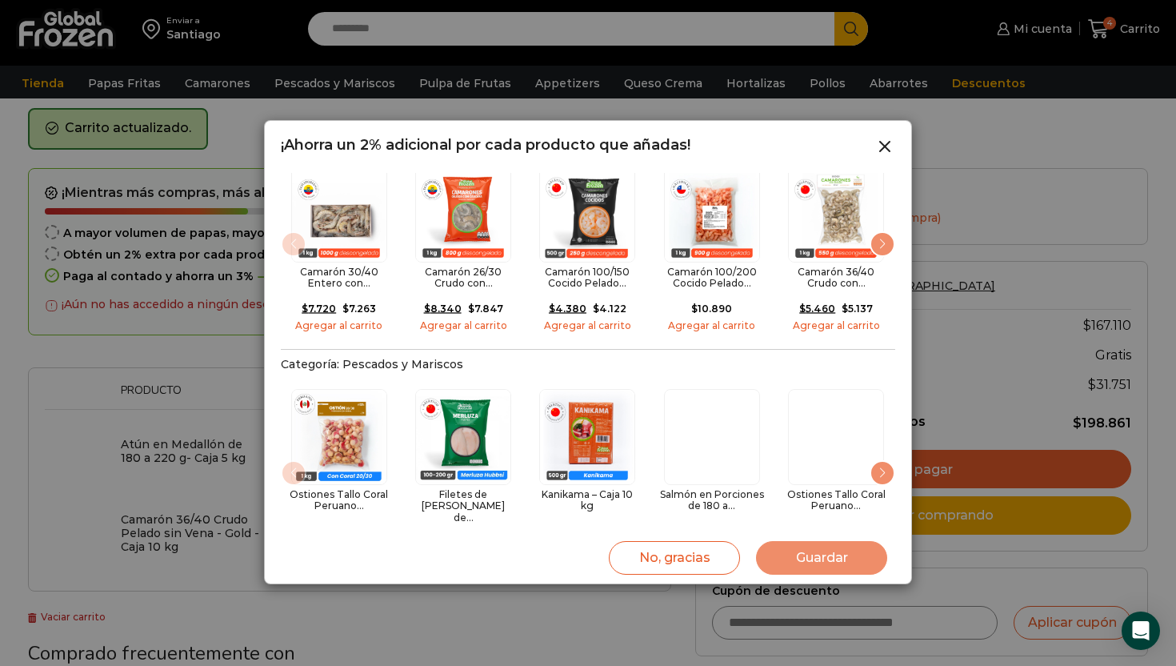
scroll to position [507, 0]
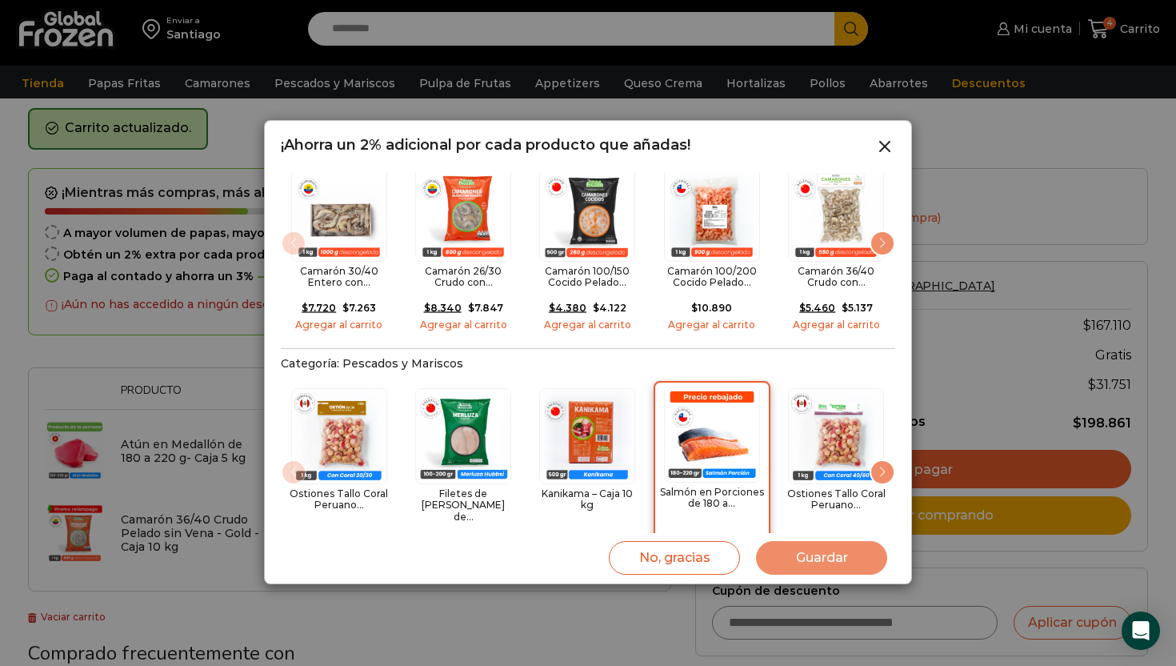
click at [724, 408] on img "4 / 15" at bounding box center [712, 435] width 96 height 96
click at [807, 555] on button "Guardar" at bounding box center [821, 558] width 131 height 34
click at [840, 552] on button "Guardar" at bounding box center [821, 558] width 131 height 34
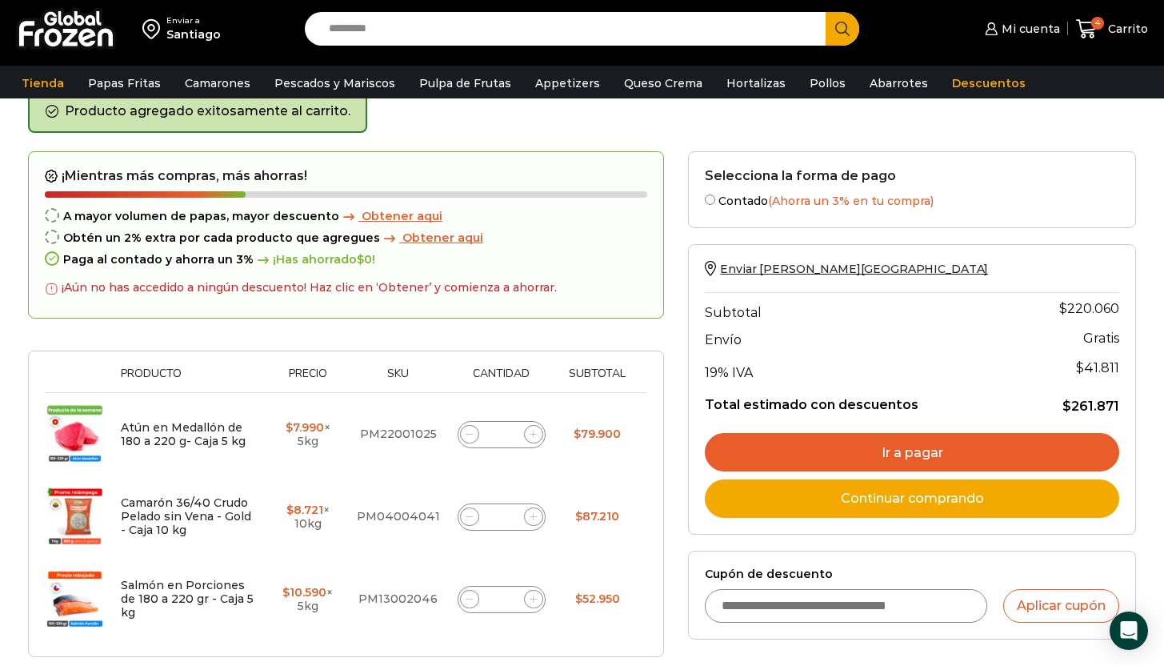
scroll to position [161, 0]
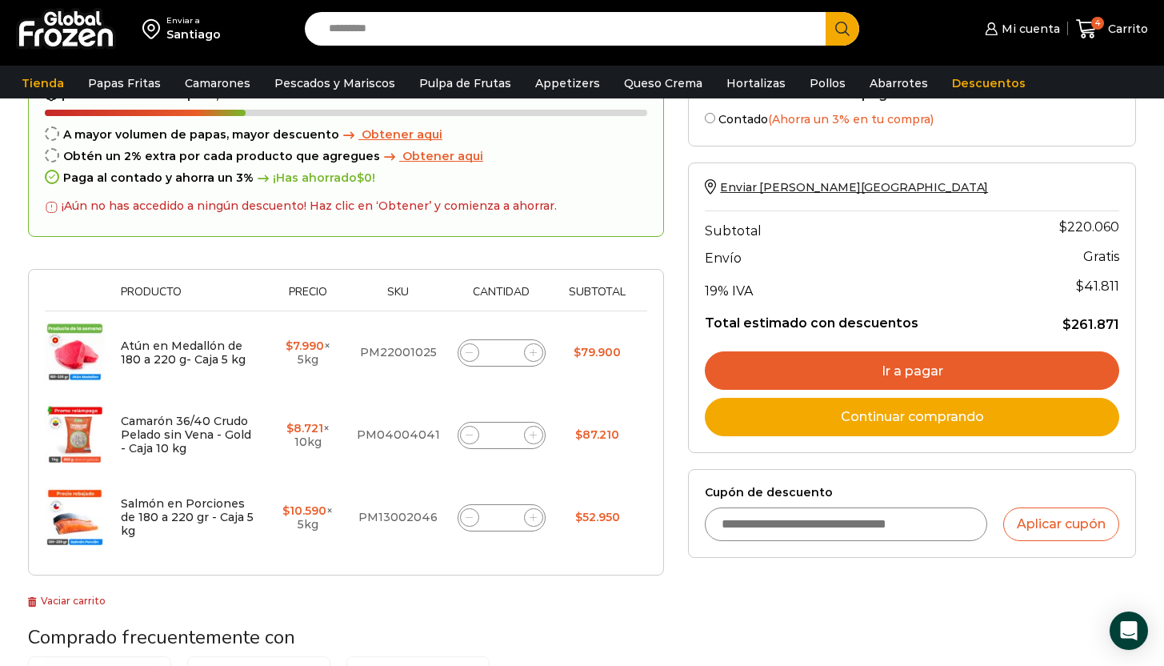
click at [889, 529] on input "Cupón de descuento" at bounding box center [846, 524] width 282 height 34
type input "*"
type input "******"
click at [1071, 525] on button "Aplicar cupón" at bounding box center [1062, 524] width 116 height 34
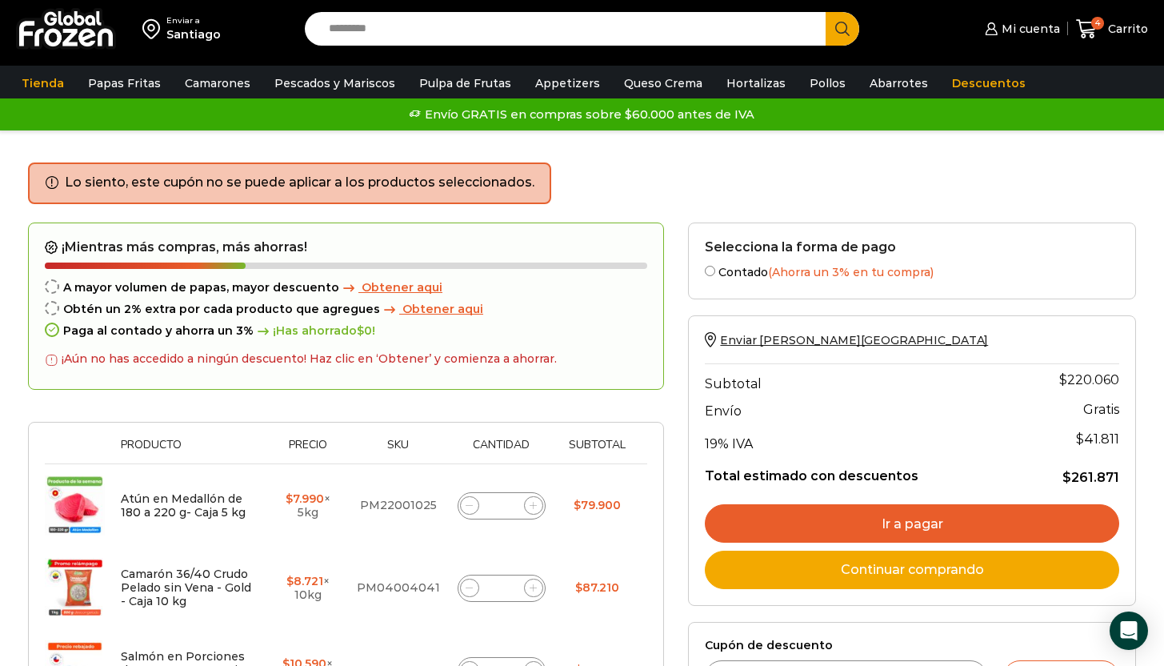
click at [471, 593] on span at bounding box center [469, 588] width 19 height 19
type input "*"
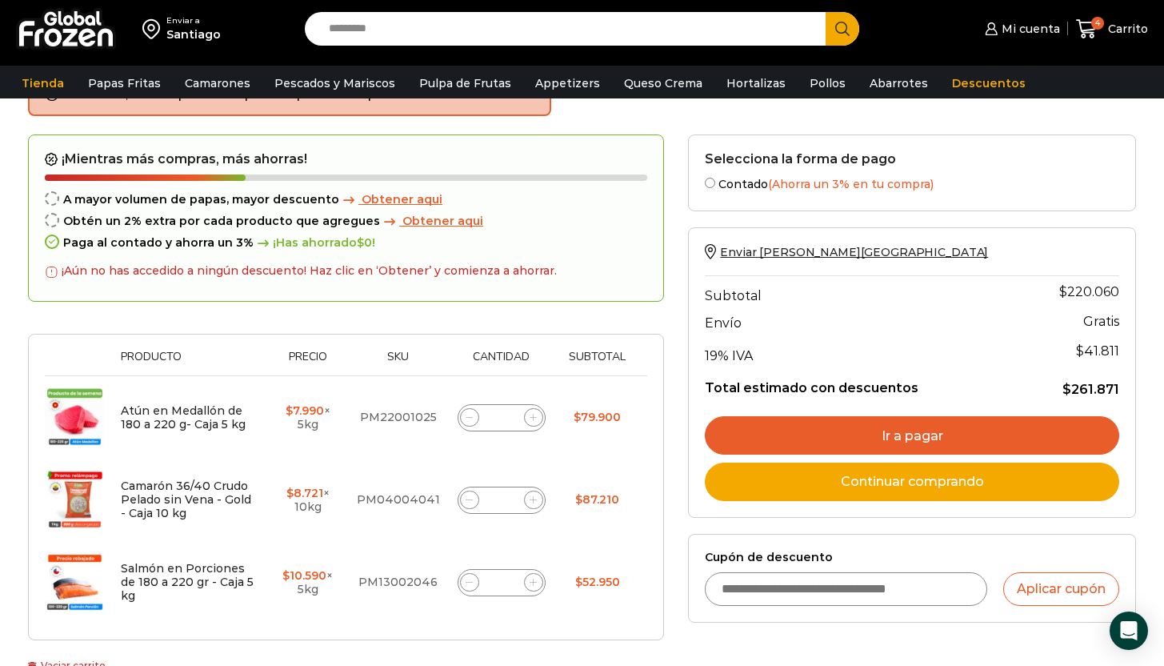
scroll to position [138, 0]
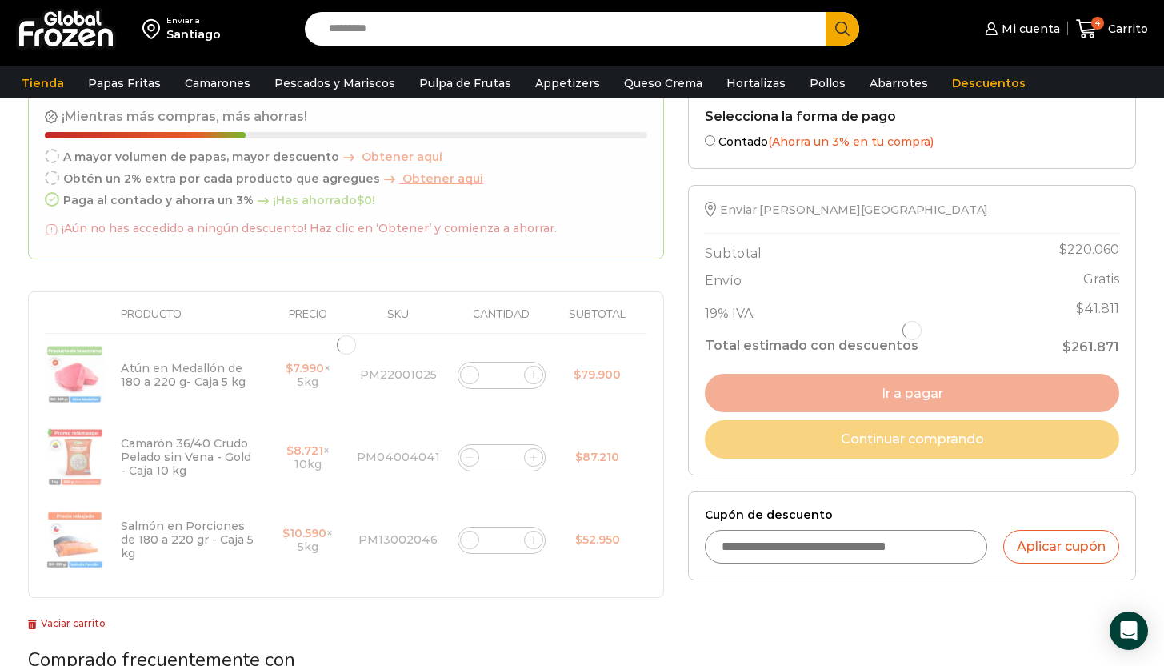
click at [471, 534] on div at bounding box center [346, 345] width 636 height 507
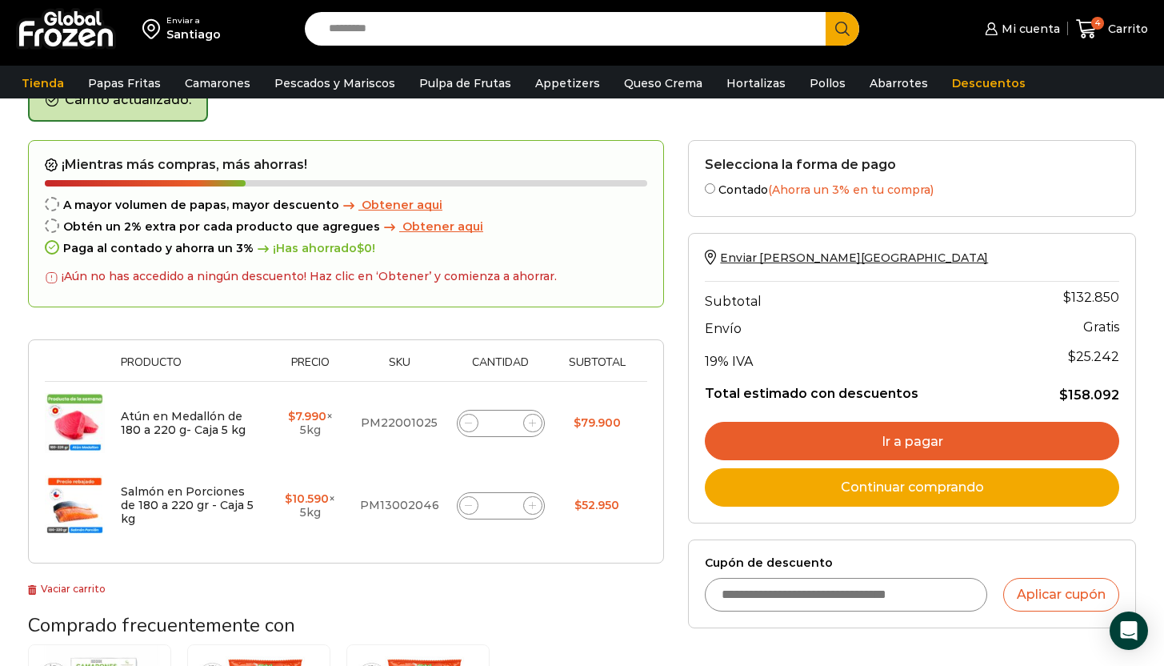
scroll to position [90, 0]
click at [474, 509] on span at bounding box center [468, 505] width 19 height 19
type input "*"
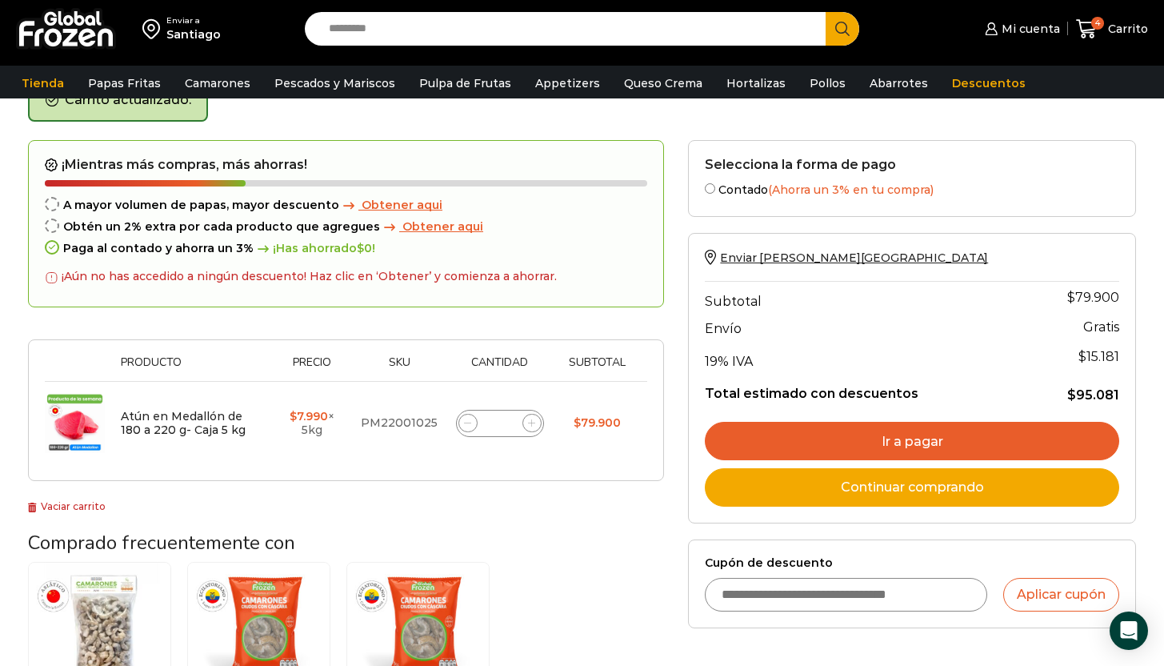
click at [890, 447] on link "Ir a pagar" at bounding box center [912, 441] width 415 height 38
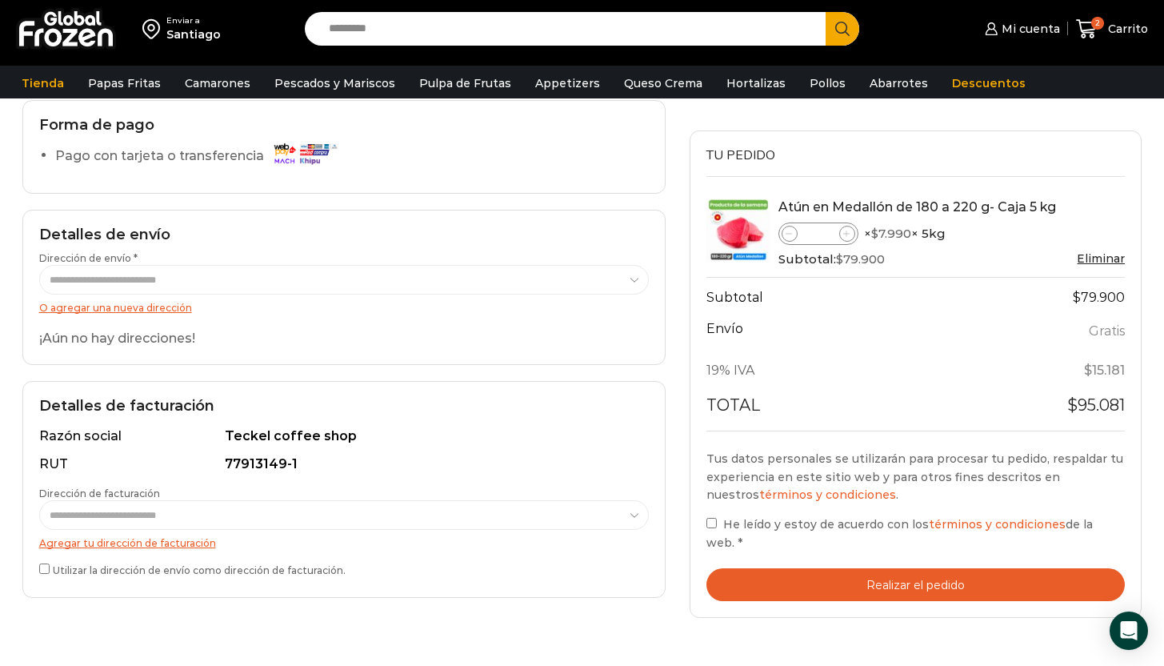
scroll to position [131, 0]
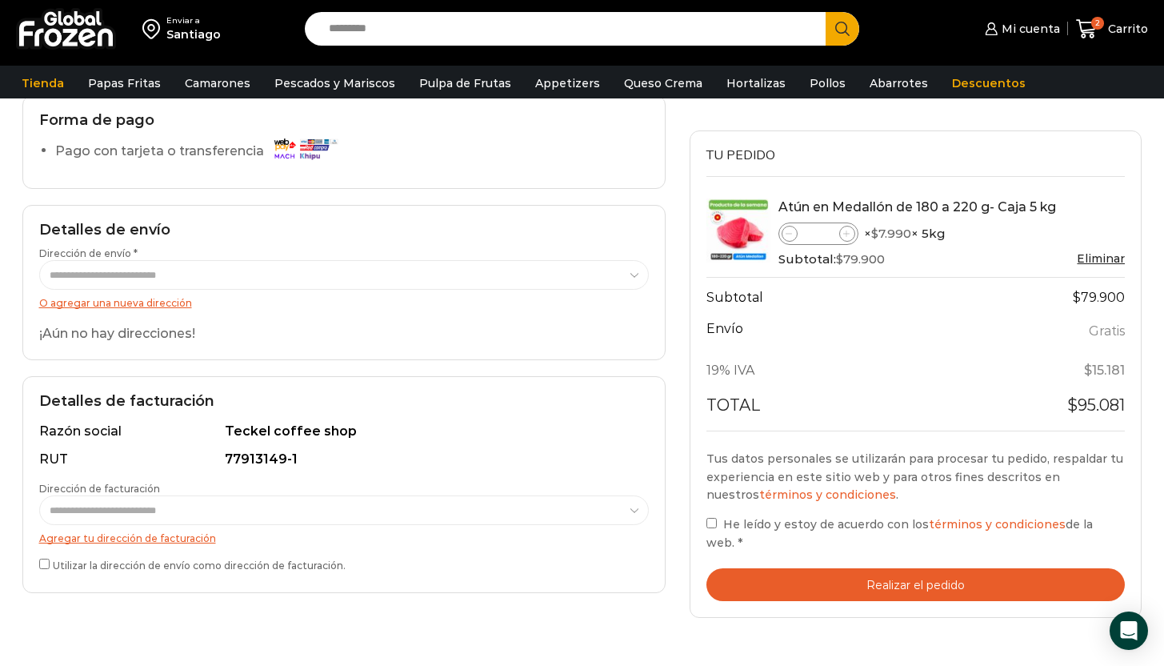
click at [127, 306] on link "O agregar una nueva dirección" at bounding box center [115, 303] width 153 height 12
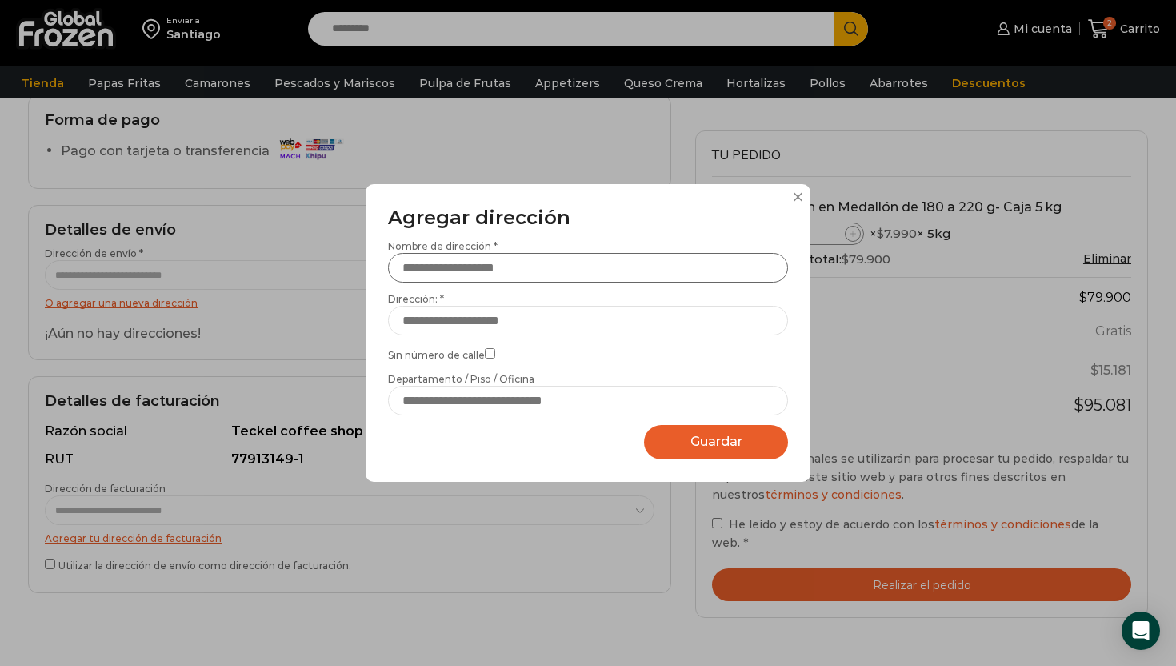
click at [535, 271] on input "Nombre de dirección *" at bounding box center [588, 268] width 400 height 30
type input "**********"
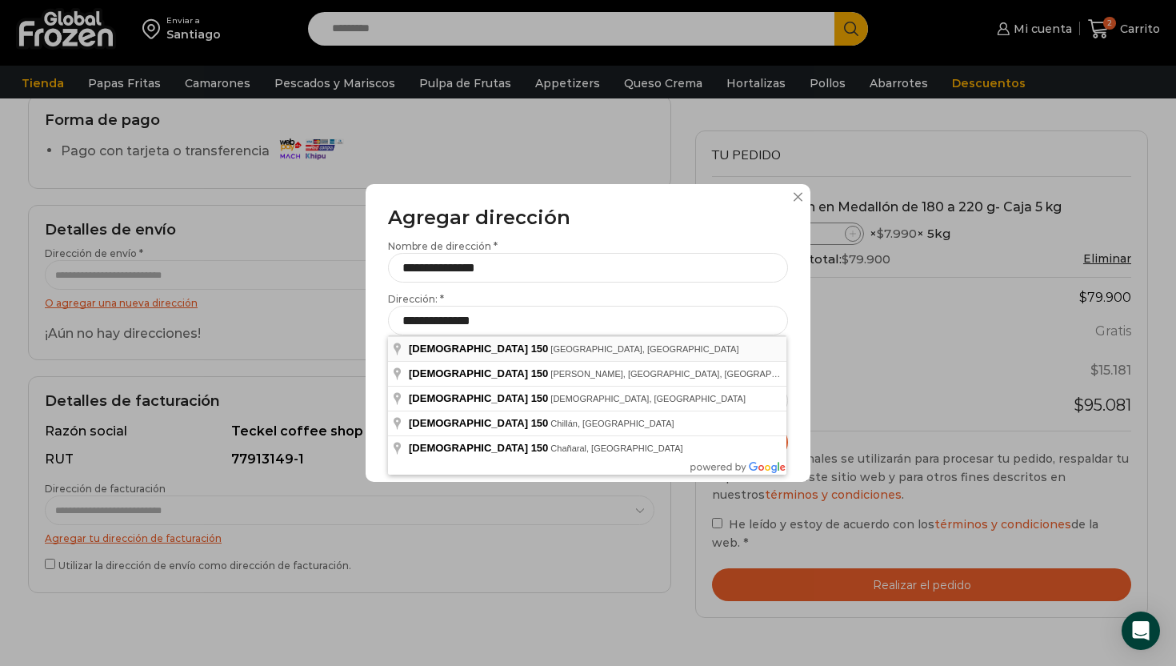
type input "**********"
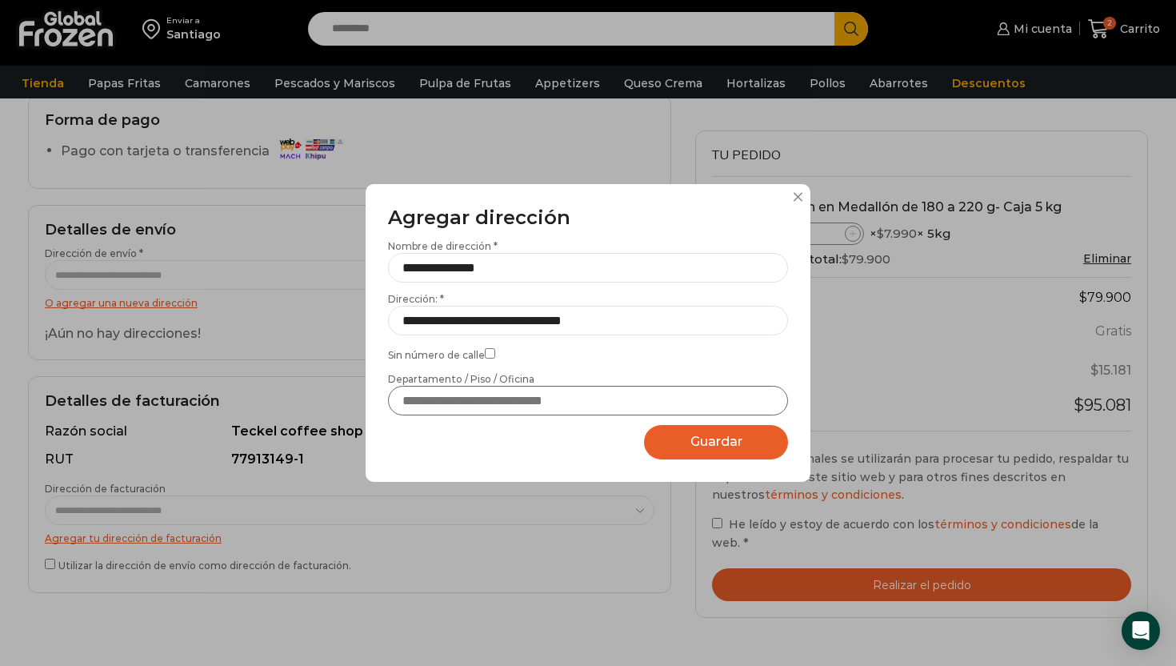
drag, startPoint x: 499, startPoint y: 395, endPoint x: 487, endPoint y: 394, distance: 12.0
click at [499, 395] on input "Departamento / Piso / Oficina" at bounding box center [588, 401] width 400 height 30
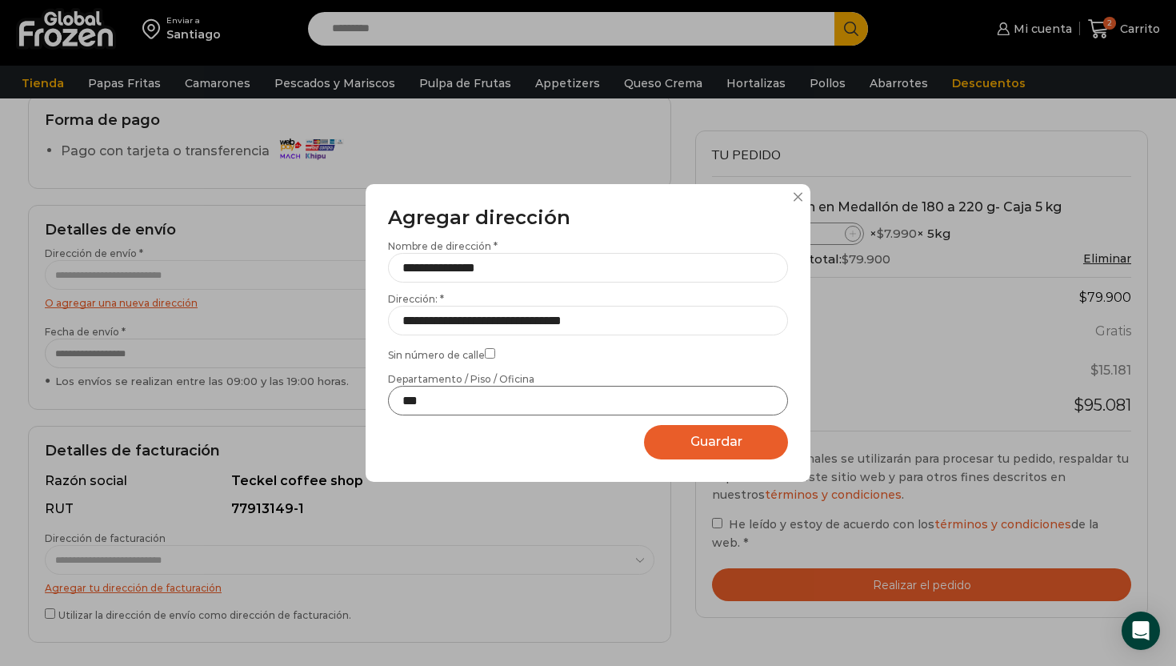
type input "***"
click at [724, 448] on span "Guardar" at bounding box center [717, 441] width 52 height 15
select select "*******"
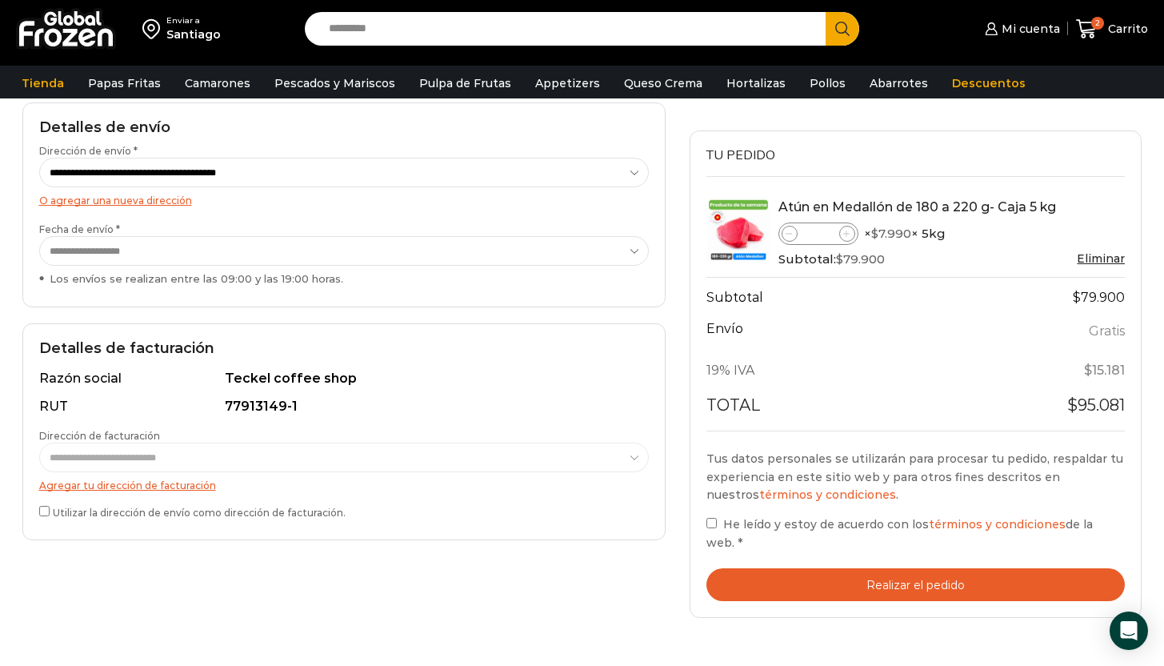
scroll to position [259, 0]
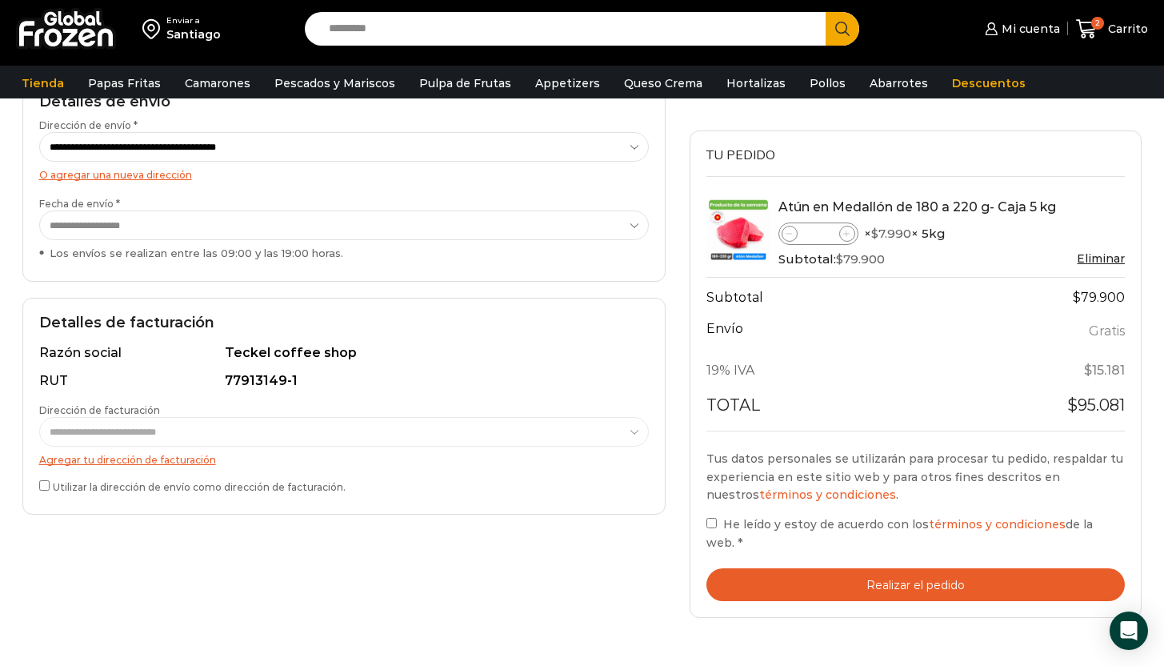
click at [922, 576] on button "Realizar el pedido" at bounding box center [916, 584] width 419 height 33
